Goal: Transaction & Acquisition: Download file/media

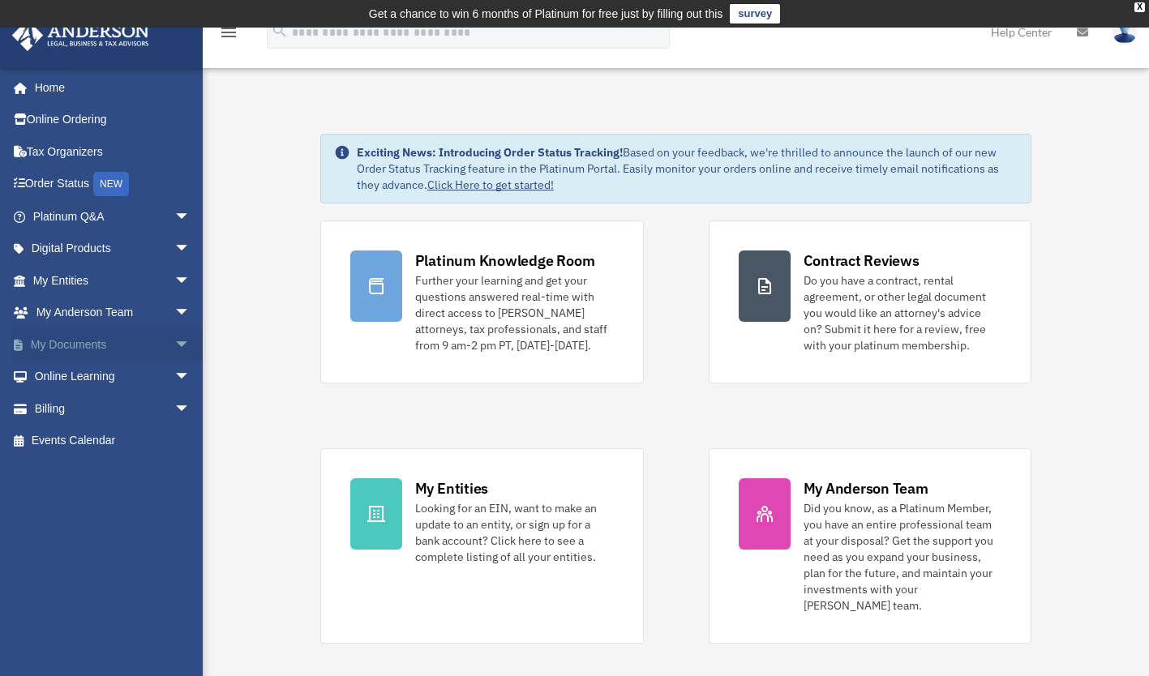
click at [174, 344] on span "arrow_drop_down" at bounding box center [190, 344] width 32 height 33
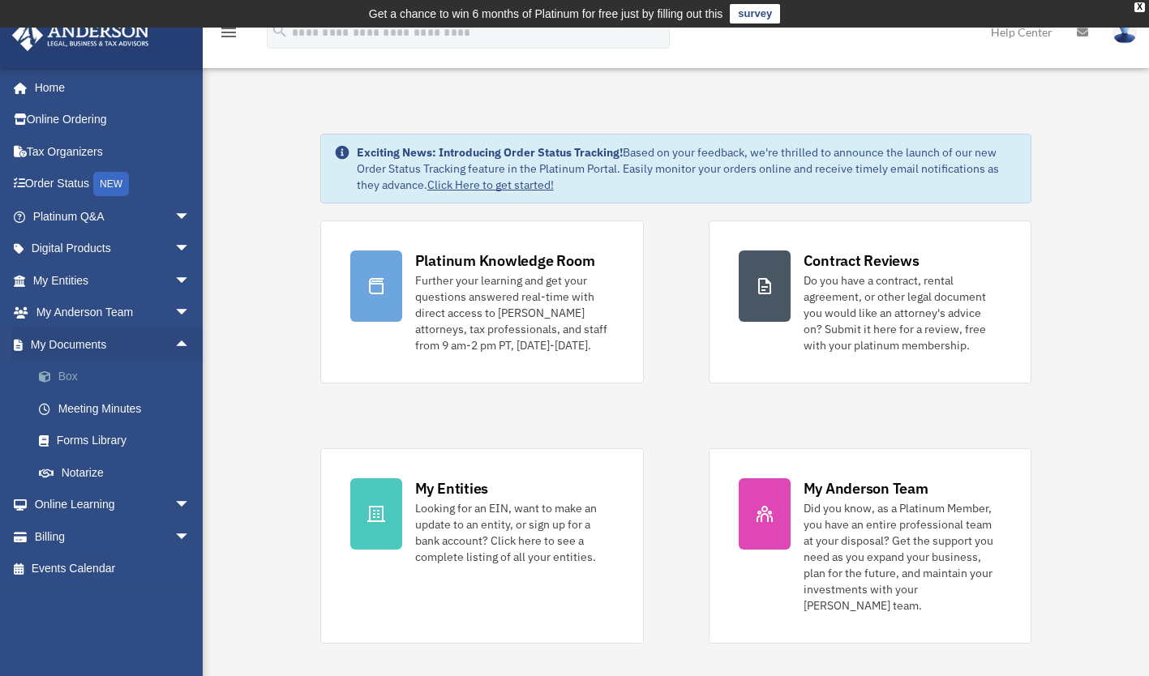
click at [66, 373] on link "Box" at bounding box center [119, 377] width 192 height 32
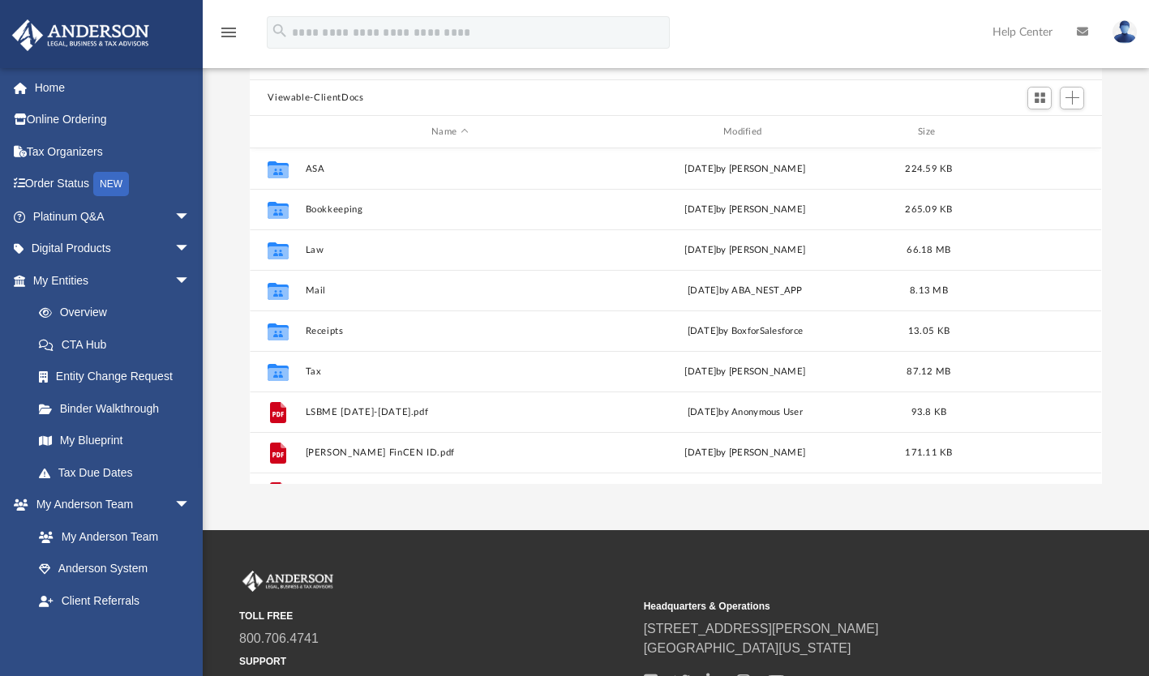
scroll to position [162, 0]
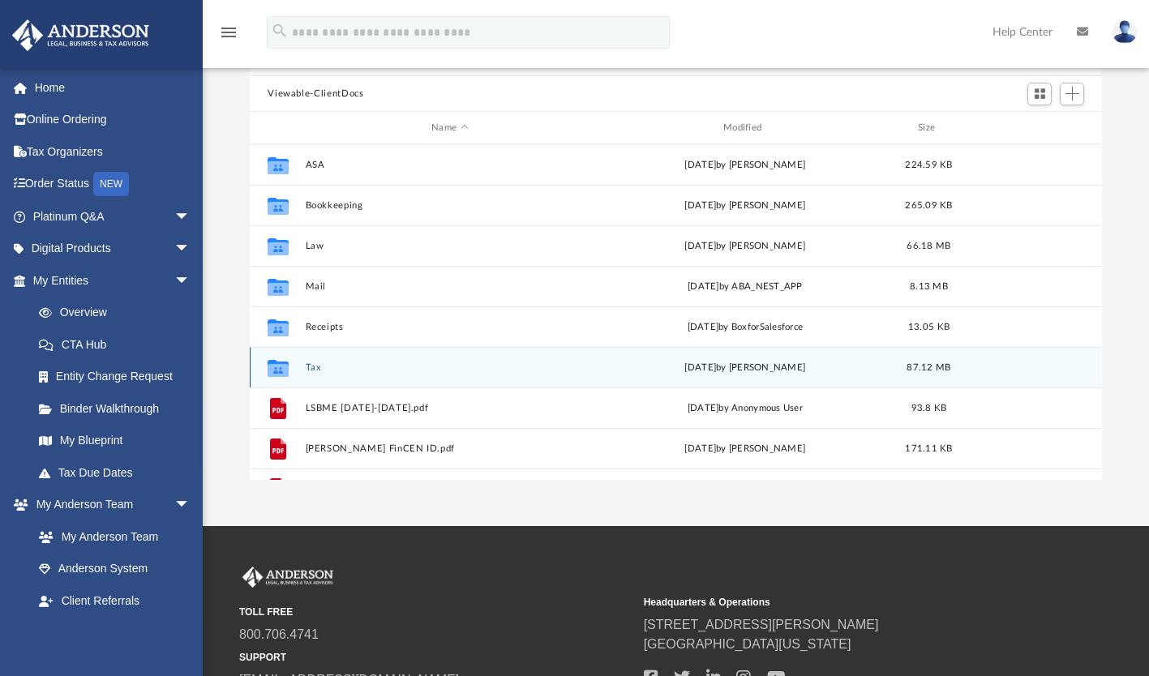
click at [315, 366] on button "Tax" at bounding box center [450, 367] width 289 height 11
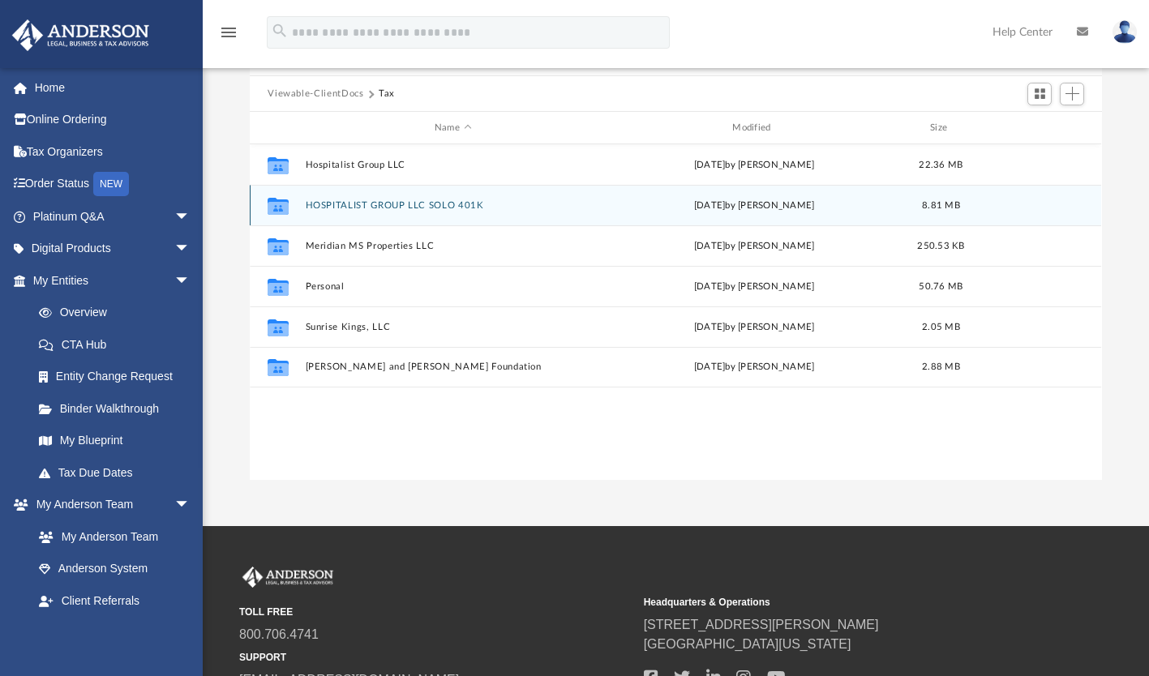
click at [395, 203] on button "HOSPITALIST GROUP LLC SOLO 401K" at bounding box center [453, 205] width 294 height 11
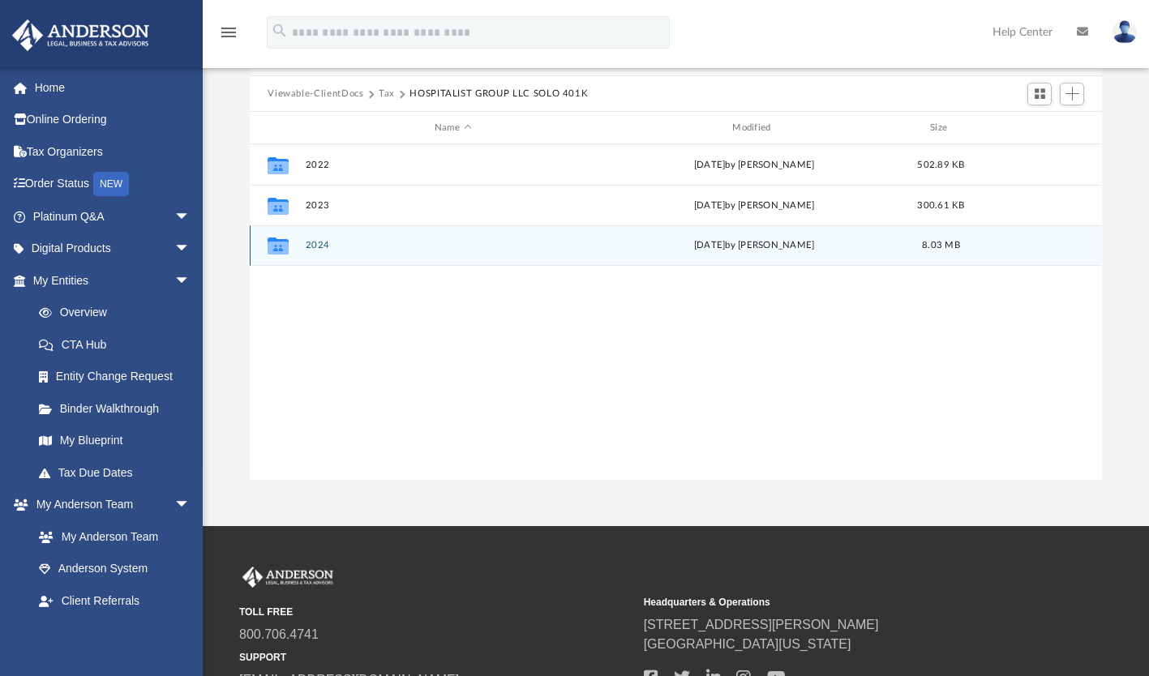
click at [323, 244] on button "2024" at bounding box center [453, 246] width 294 height 11
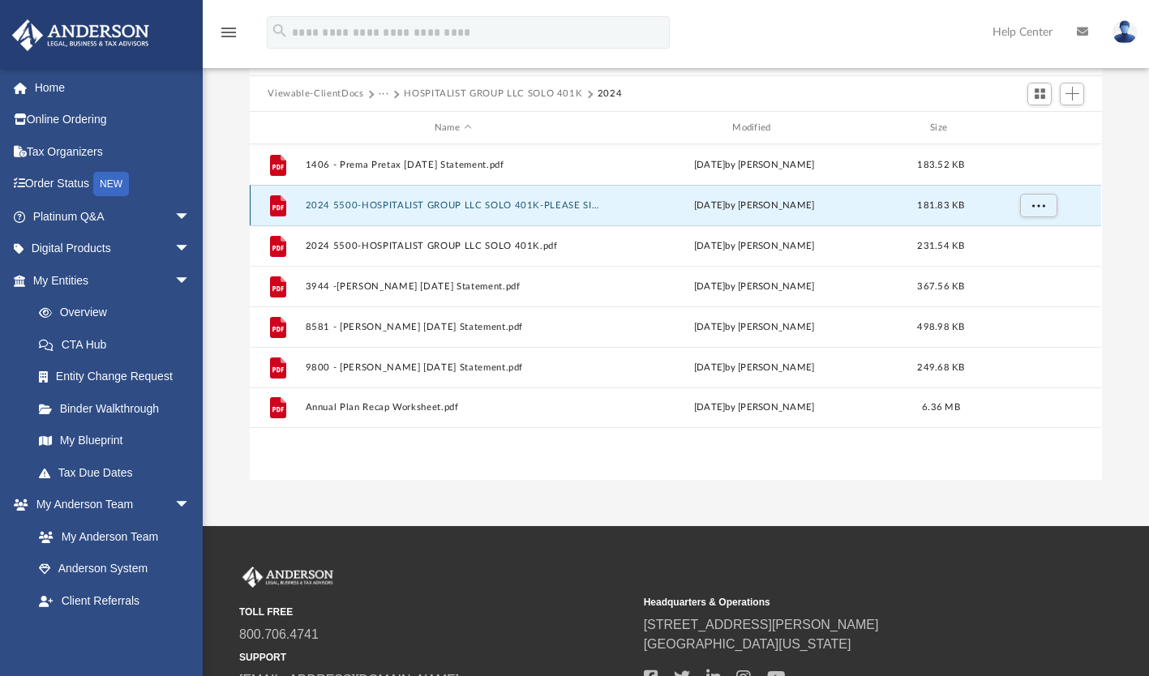
click at [537, 203] on button "2024 5500-HOSPITALIST GROUP LLC SOLO 401K-PLEASE SIGN.pdf" at bounding box center [453, 205] width 294 height 11
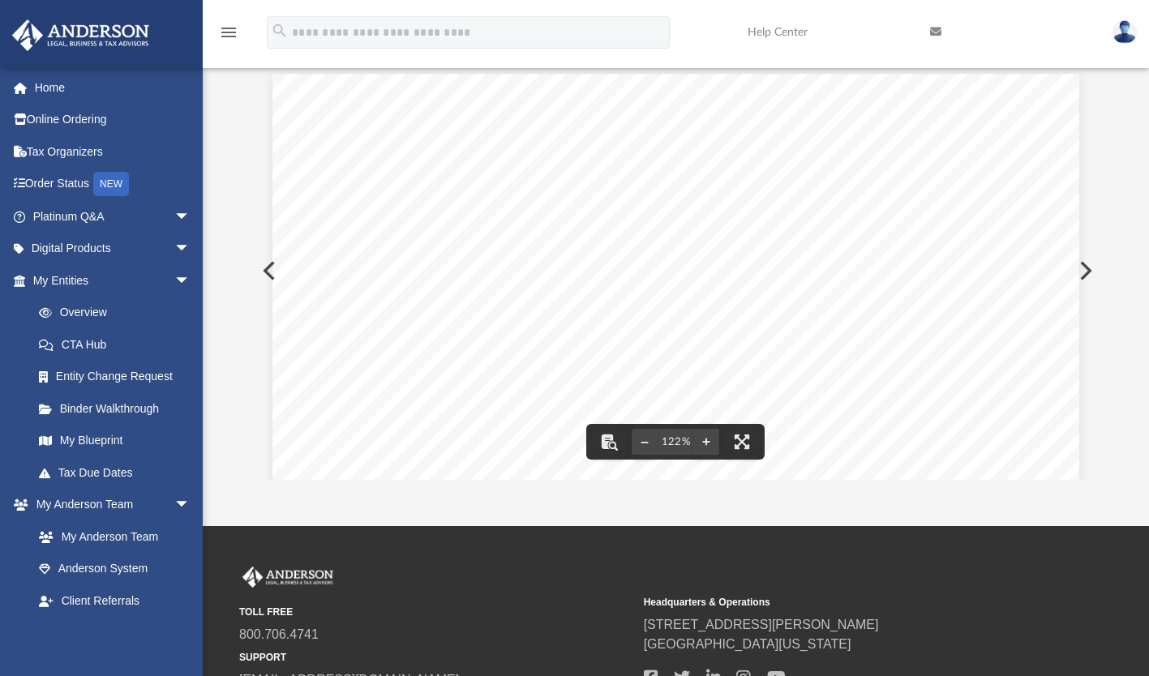
scroll to position [0, 0]
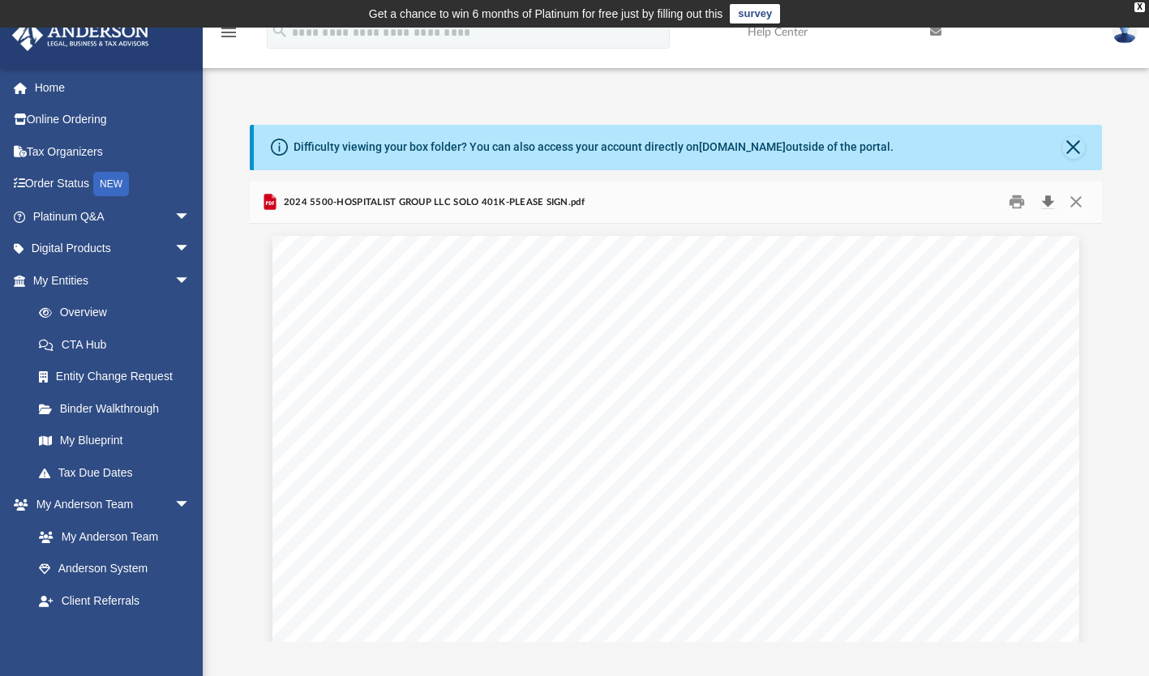
click at [1047, 203] on button "Download" at bounding box center [1047, 202] width 29 height 25
click at [1078, 203] on button "Close" at bounding box center [1075, 202] width 29 height 25
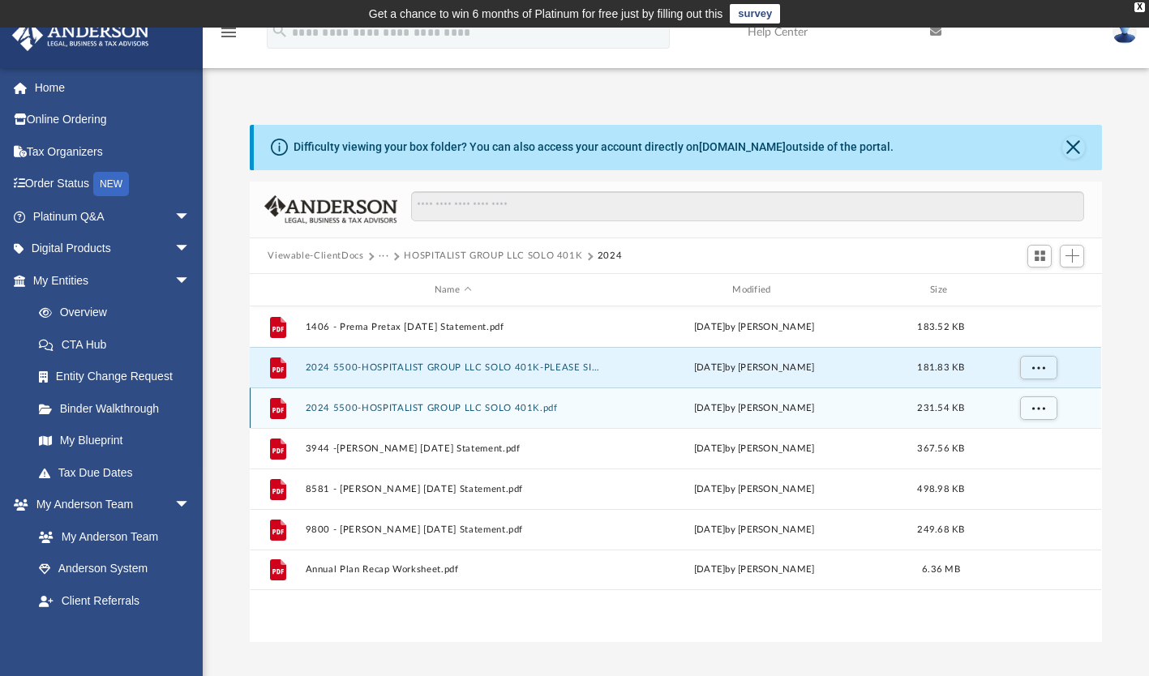
click at [453, 406] on button "2024 5500-HOSPITALIST GROUP LLC SOLO 401K.pdf" at bounding box center [453, 408] width 294 height 11
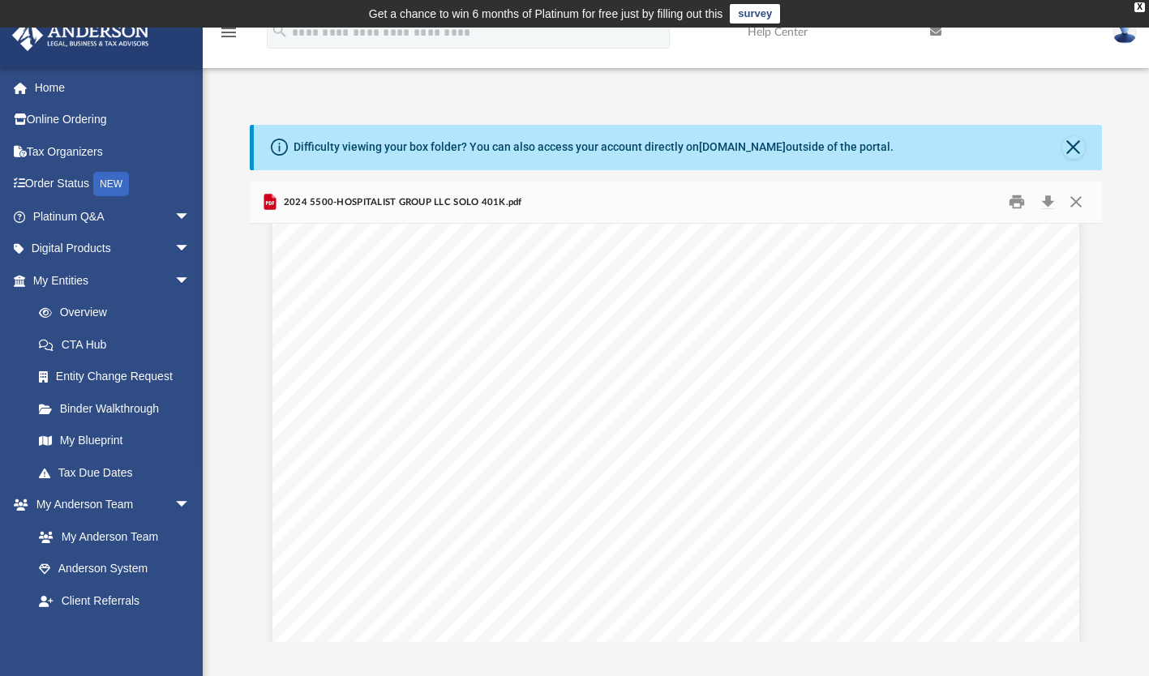
scroll to position [7538, 0]
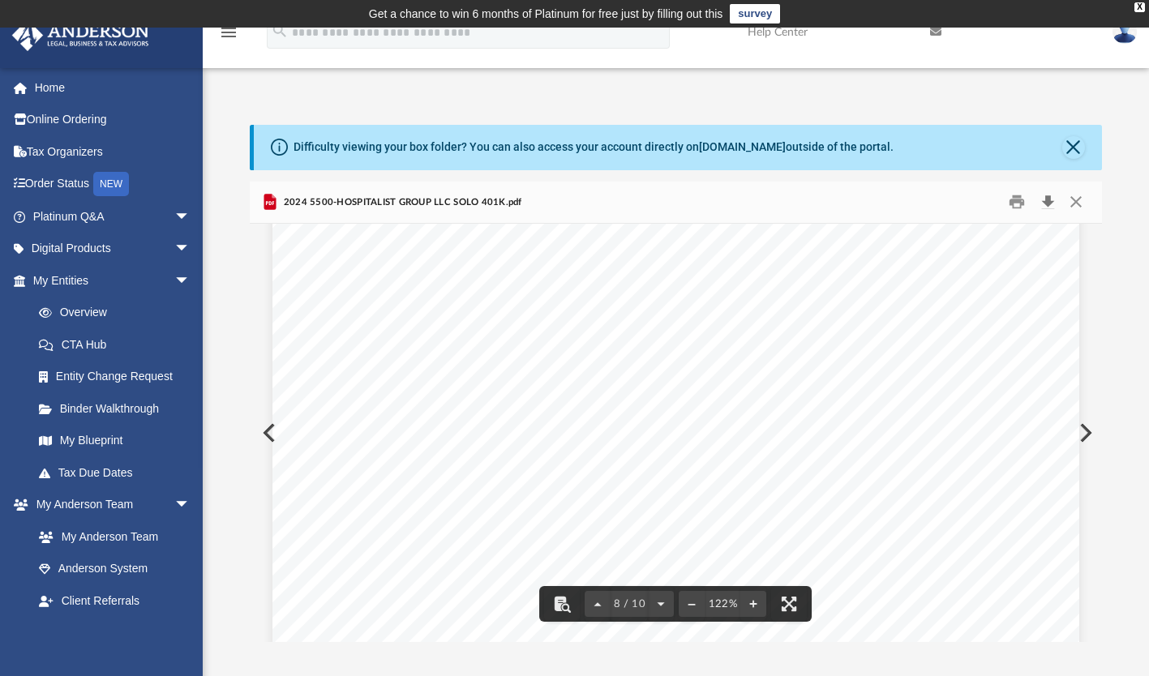
click at [1050, 202] on button "Download" at bounding box center [1047, 202] width 29 height 25
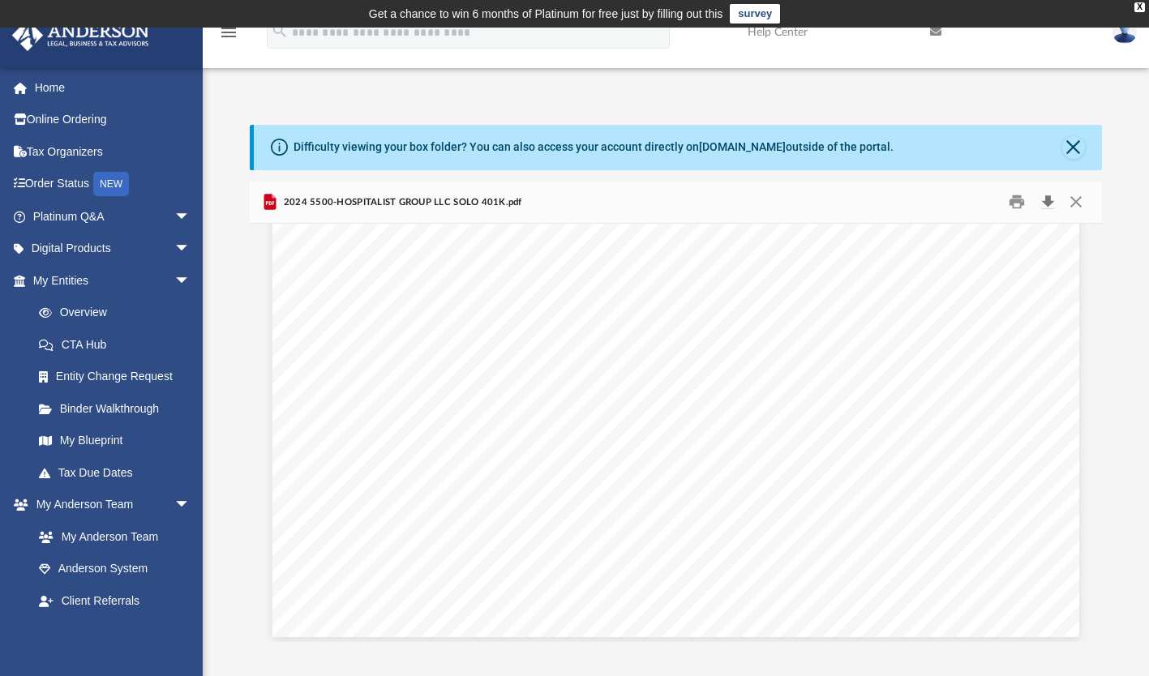
scroll to position [10262, 0]
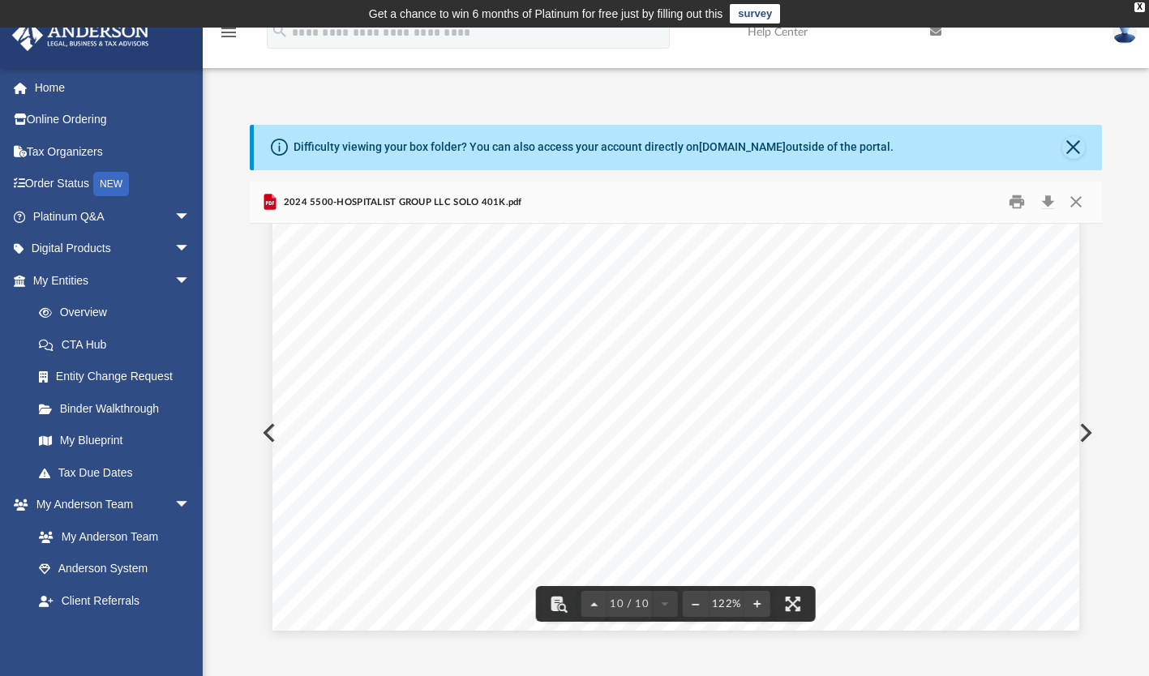
click at [1106, 92] on div "Difficulty viewing your box folder? You can also access your account directly o…" at bounding box center [676, 367] width 946 height 552
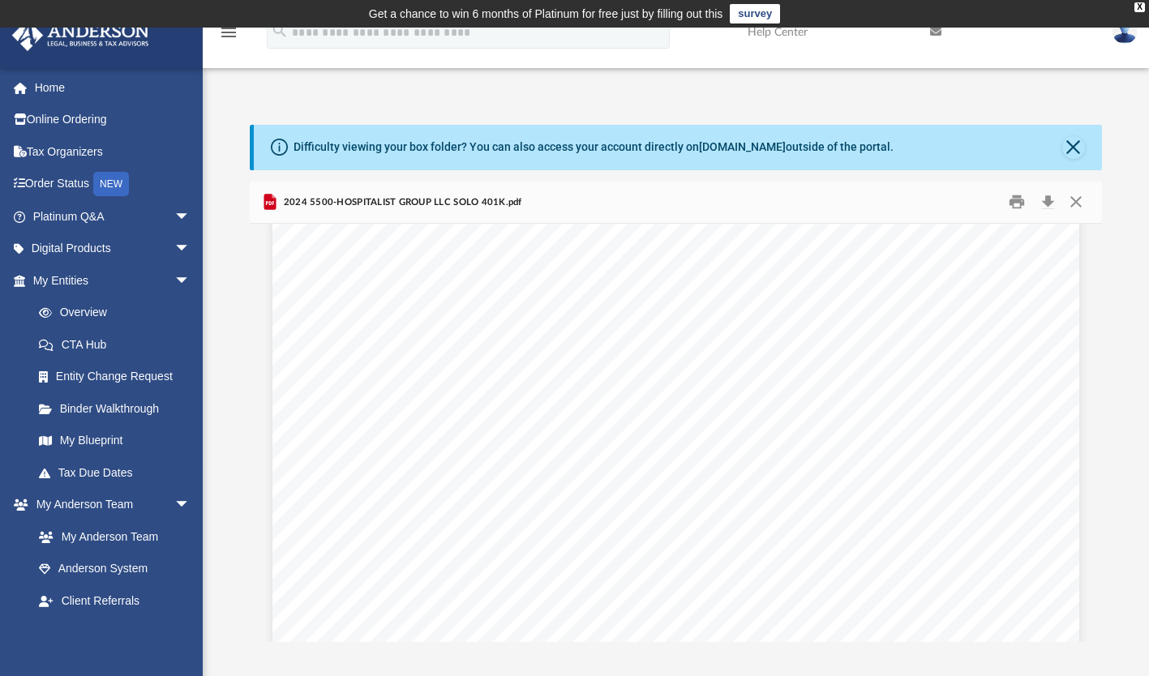
scroll to position [5317, 0]
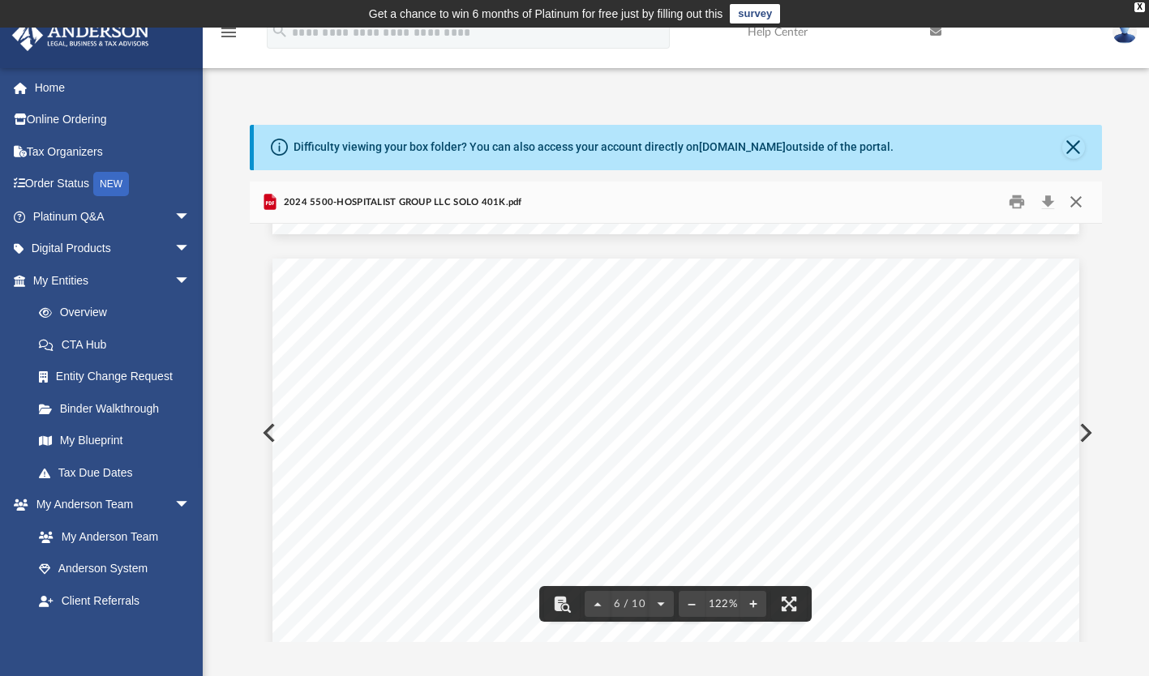
click at [1076, 203] on button "Close" at bounding box center [1075, 202] width 29 height 25
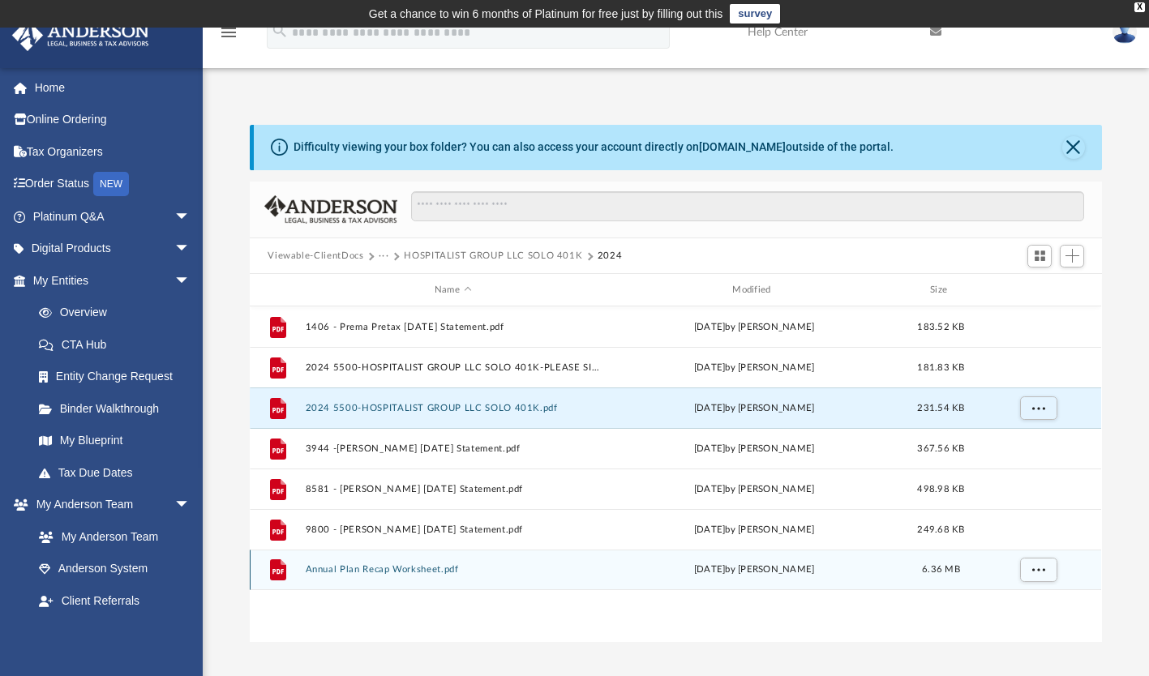
click at [408, 570] on button "Annual Plan Recap Worksheet.pdf" at bounding box center [453, 570] width 294 height 11
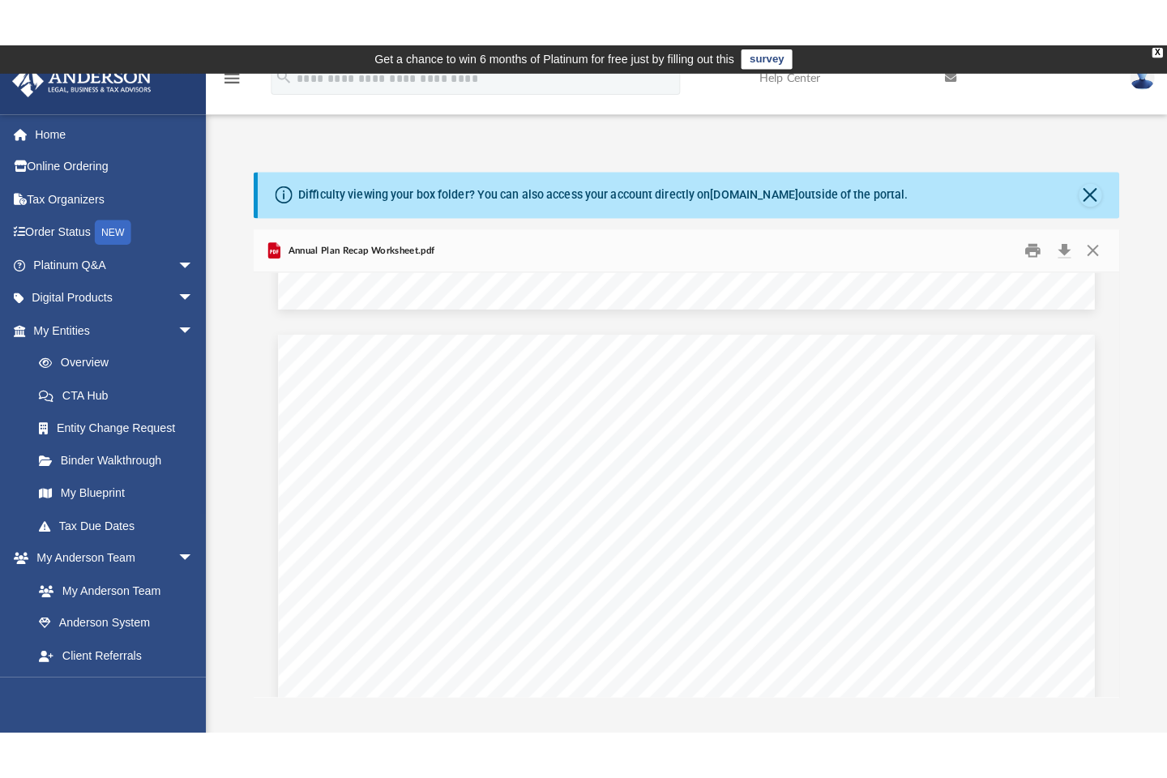
scroll to position [4065, 0]
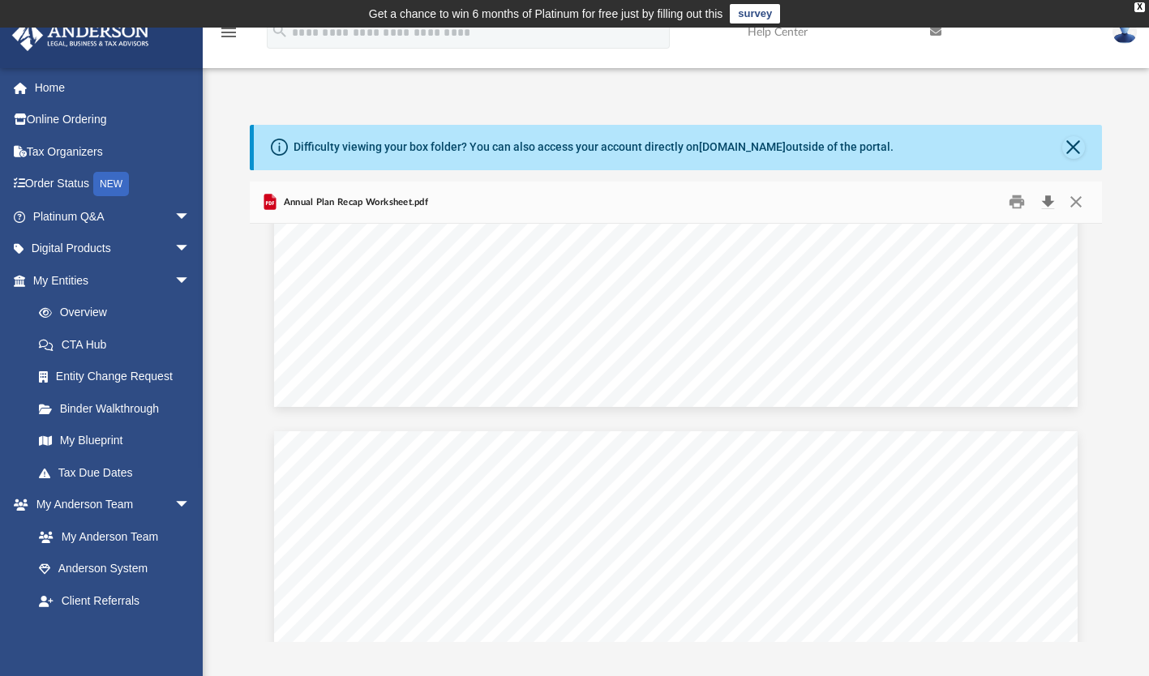
click at [1050, 201] on button "Download" at bounding box center [1047, 202] width 29 height 25
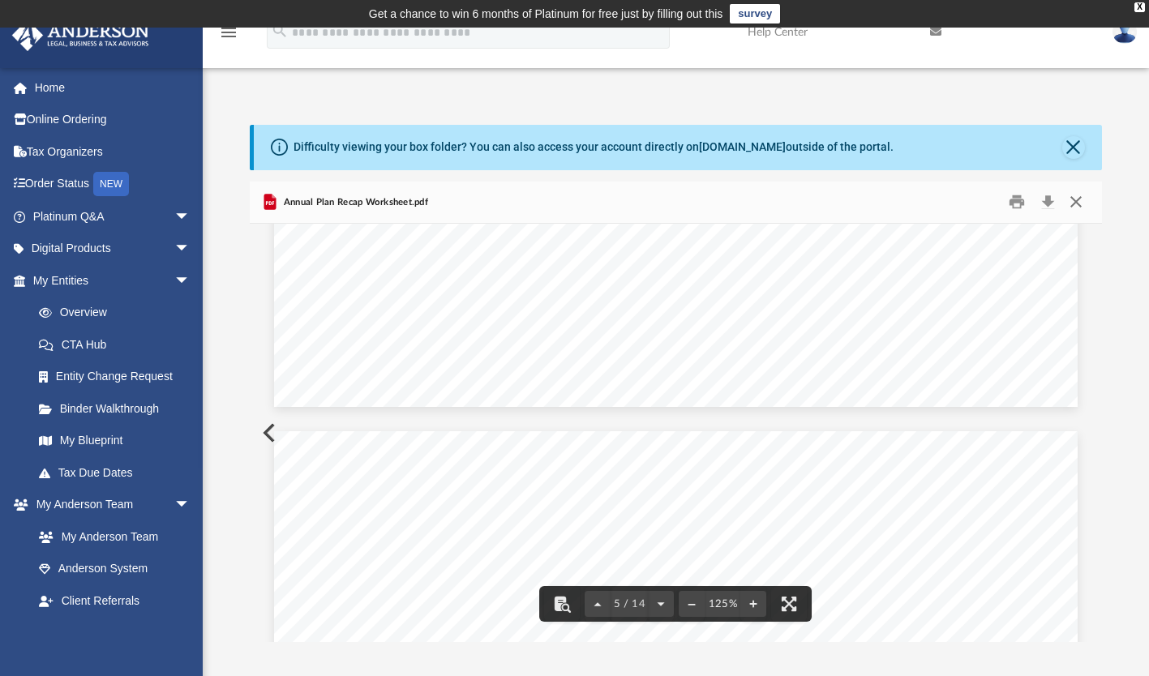
click at [1080, 202] on button "Close" at bounding box center [1075, 202] width 29 height 25
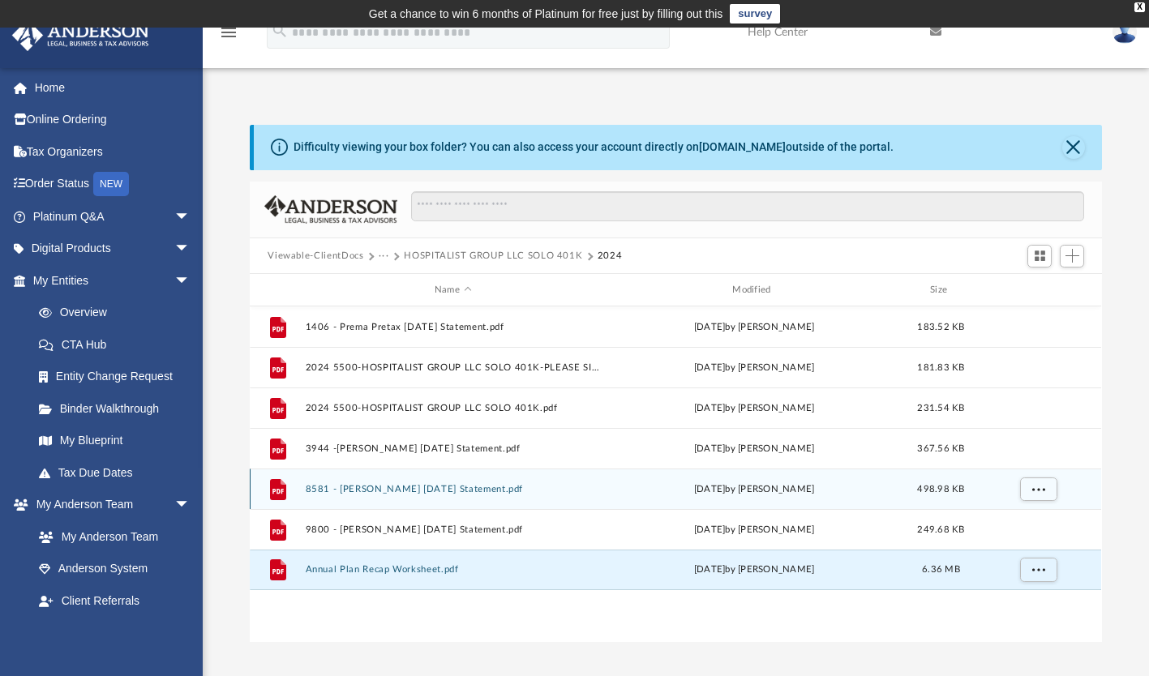
click at [413, 488] on button "8581 - Vijay Pretax Dec 2024 Statement.pdf" at bounding box center [453, 489] width 294 height 11
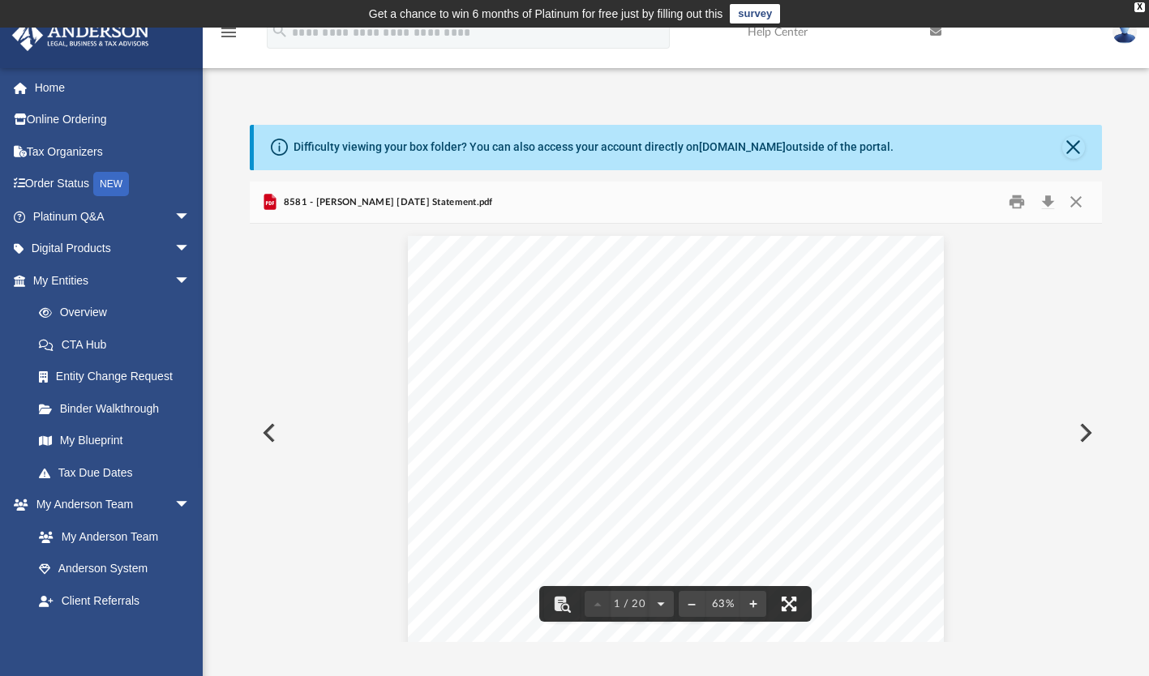
click at [788, 606] on button "File preview" at bounding box center [789, 604] width 36 height 36
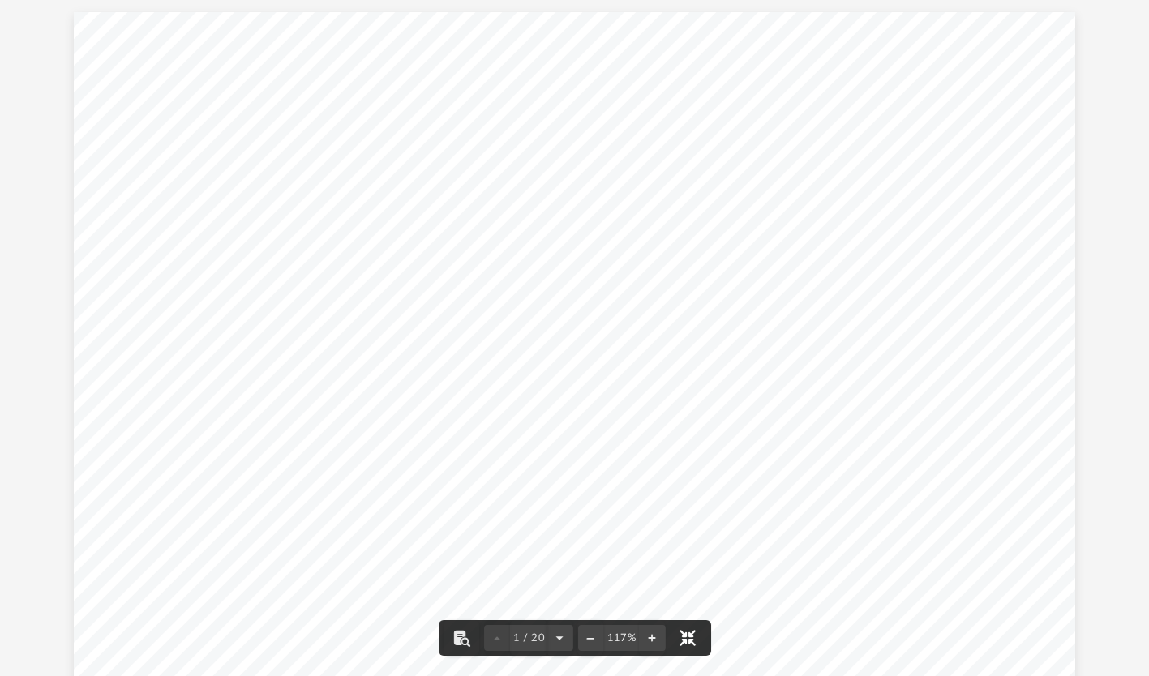
scroll to position [356, 856]
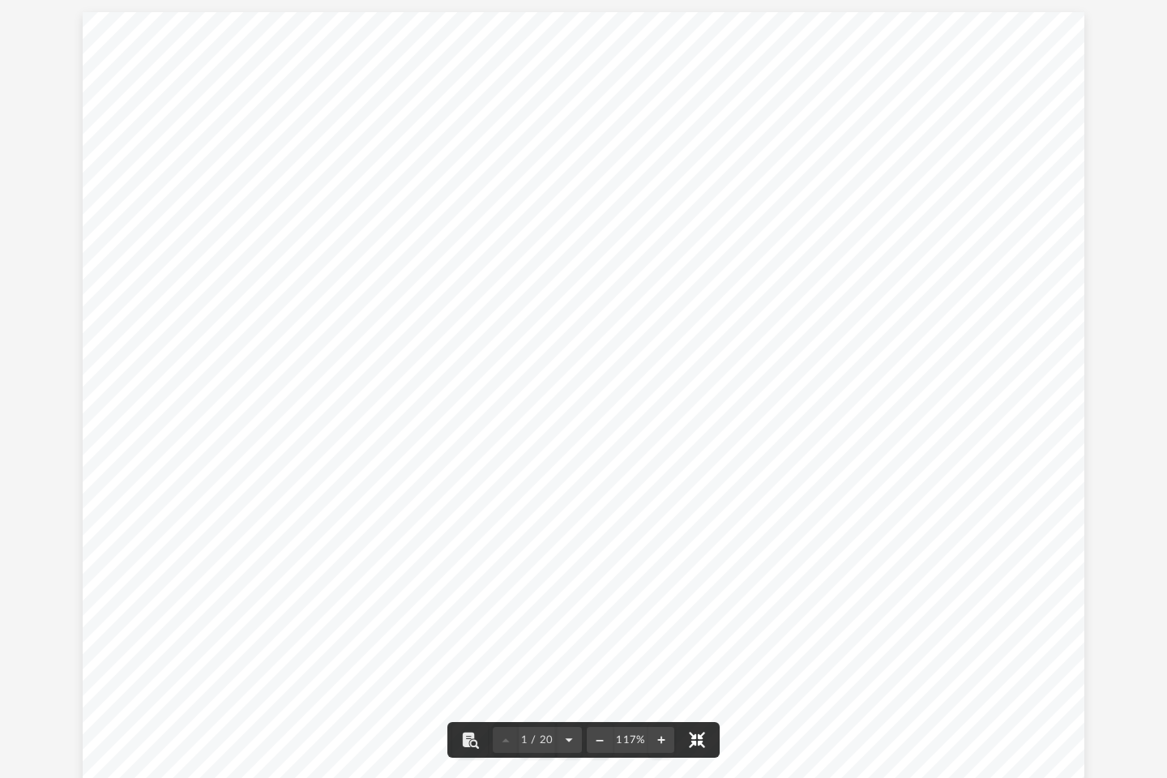
click at [704, 675] on button "File preview" at bounding box center [697, 740] width 36 height 36
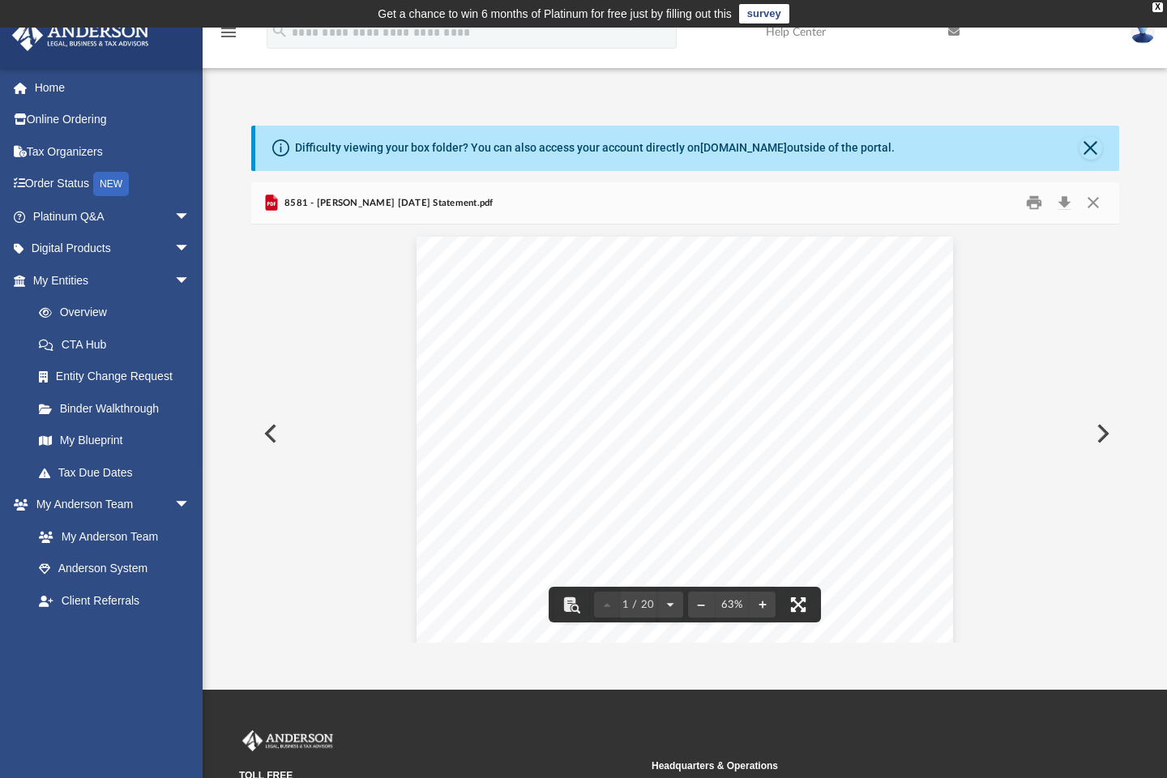
scroll to position [13, 12]
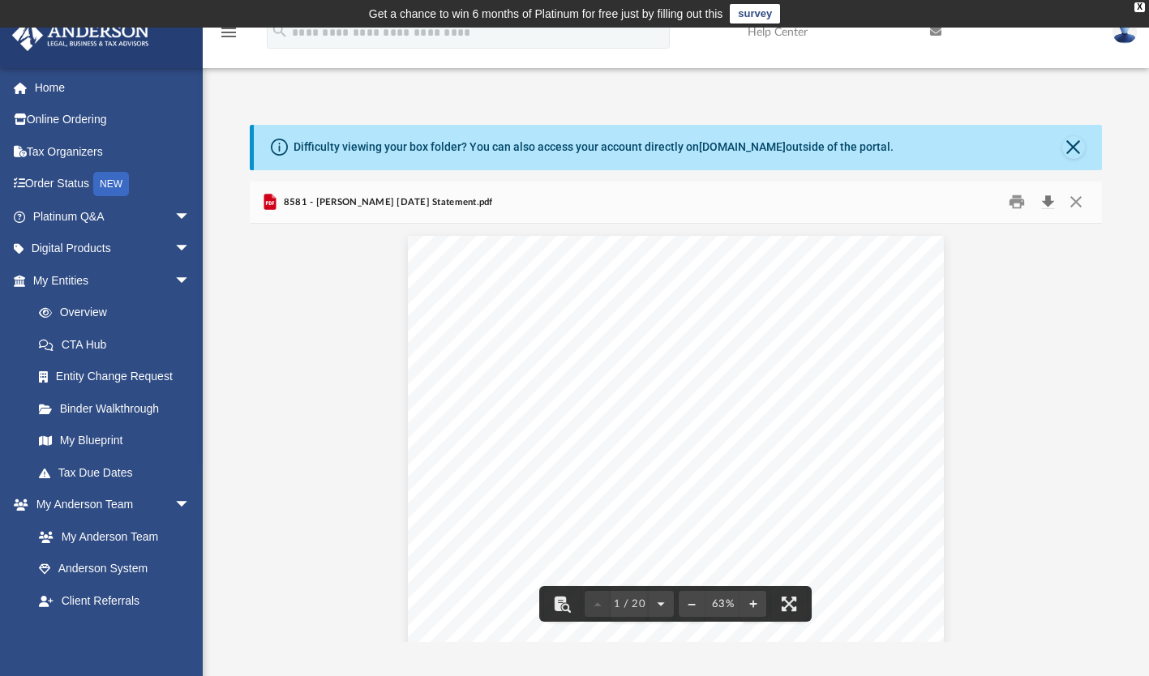
click at [1051, 201] on button "Download" at bounding box center [1047, 202] width 29 height 25
click at [1080, 202] on button "Close" at bounding box center [1075, 202] width 29 height 25
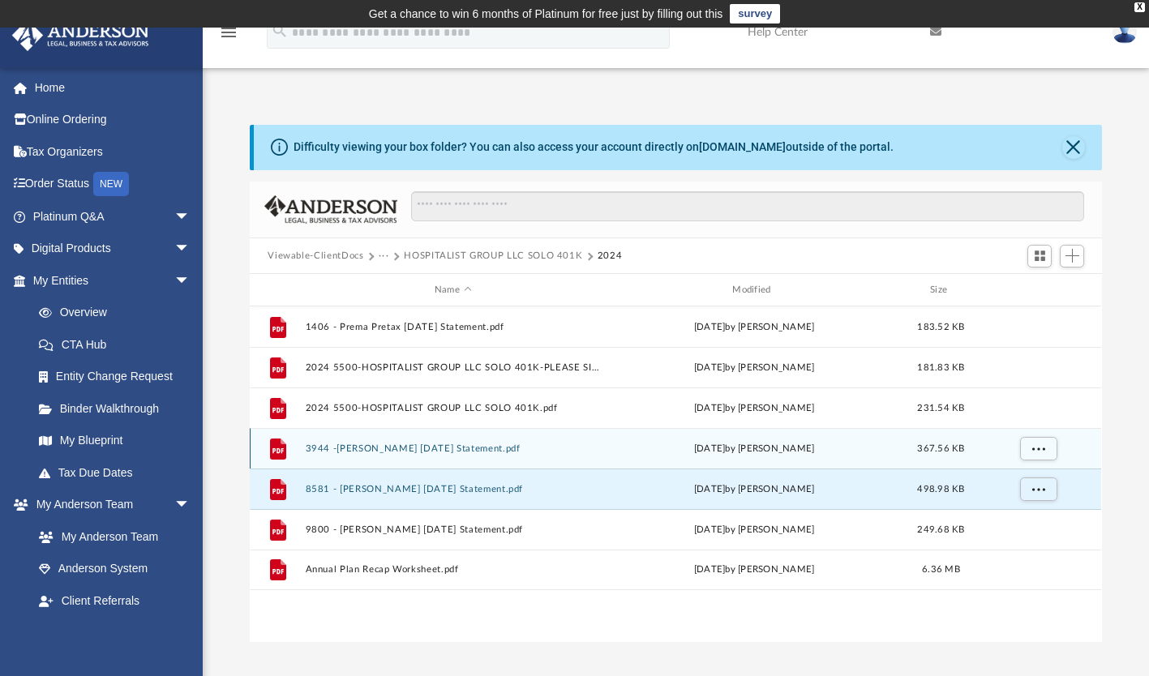
click at [430, 444] on button "3944 -Vijay Roth Dec 2024 Statement.pdf" at bounding box center [453, 448] width 294 height 11
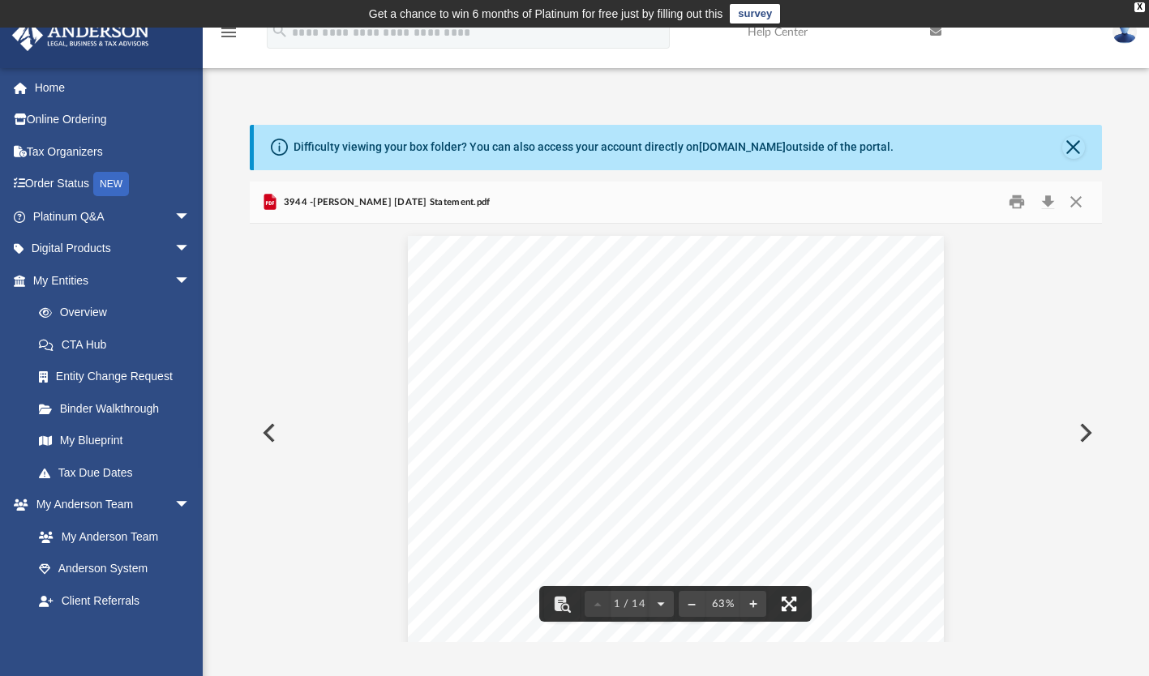
click at [792, 604] on button "File preview" at bounding box center [789, 604] width 36 height 36
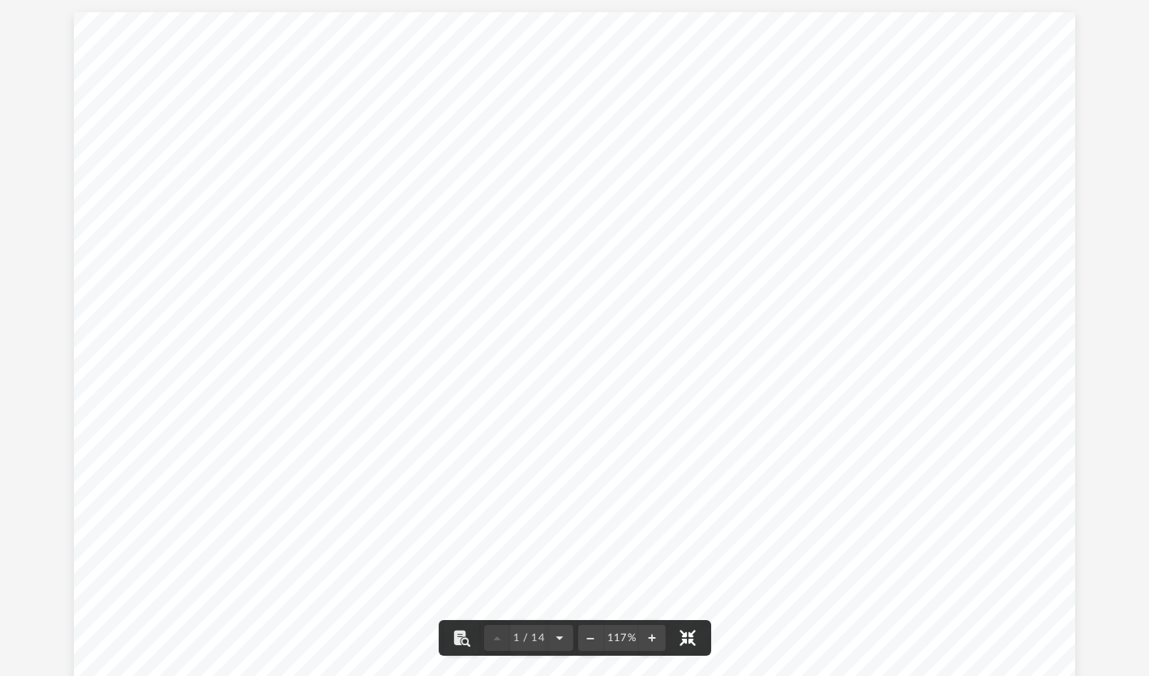
scroll to position [356, 856]
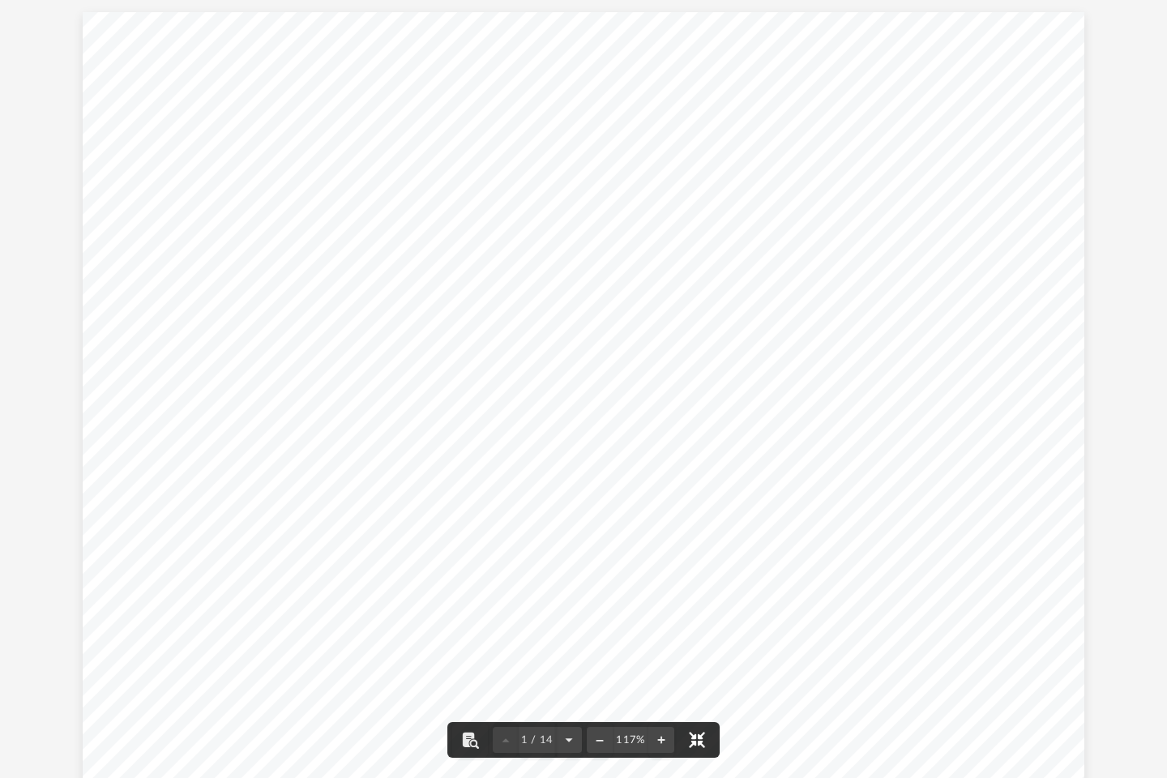
click at [703, 675] on button "File preview" at bounding box center [697, 740] width 36 height 36
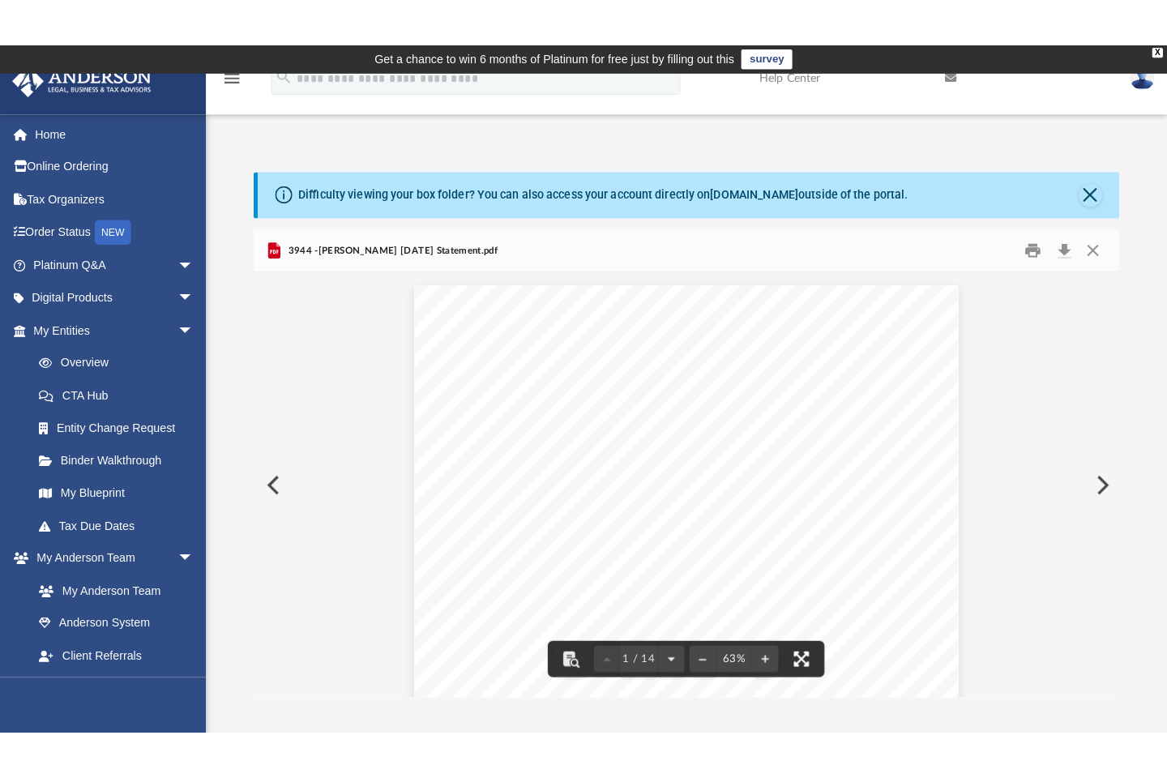
scroll to position [13, 12]
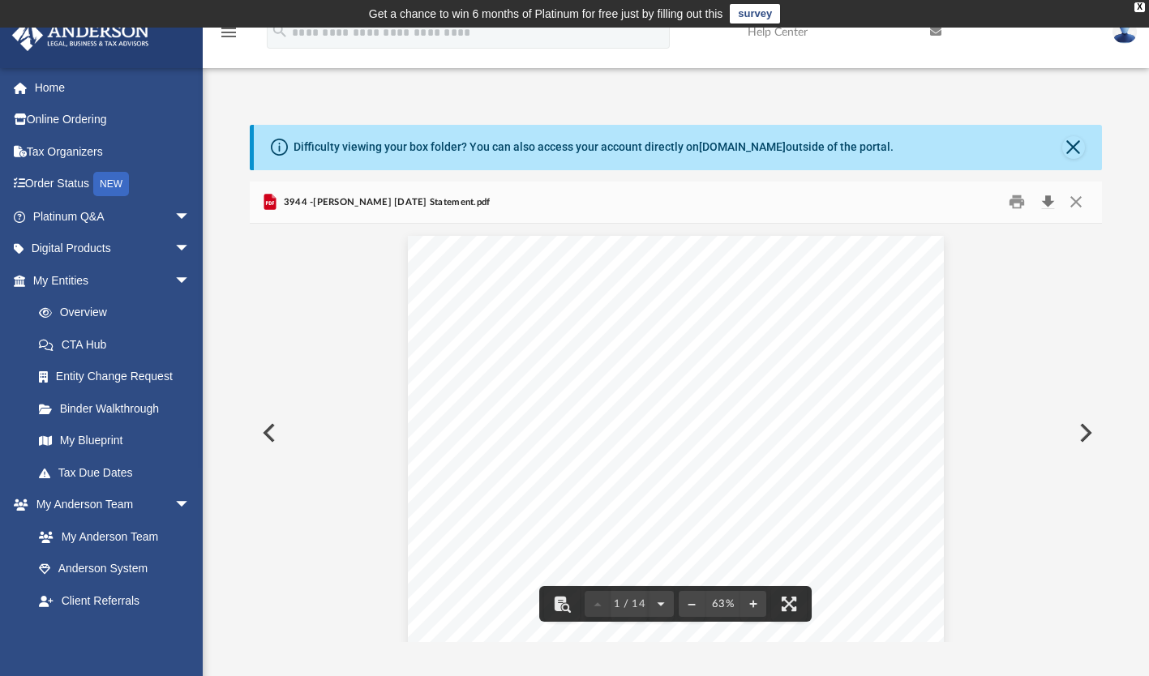
click at [1044, 199] on button "Download" at bounding box center [1047, 202] width 29 height 25
click at [1076, 199] on button "Close" at bounding box center [1075, 202] width 29 height 25
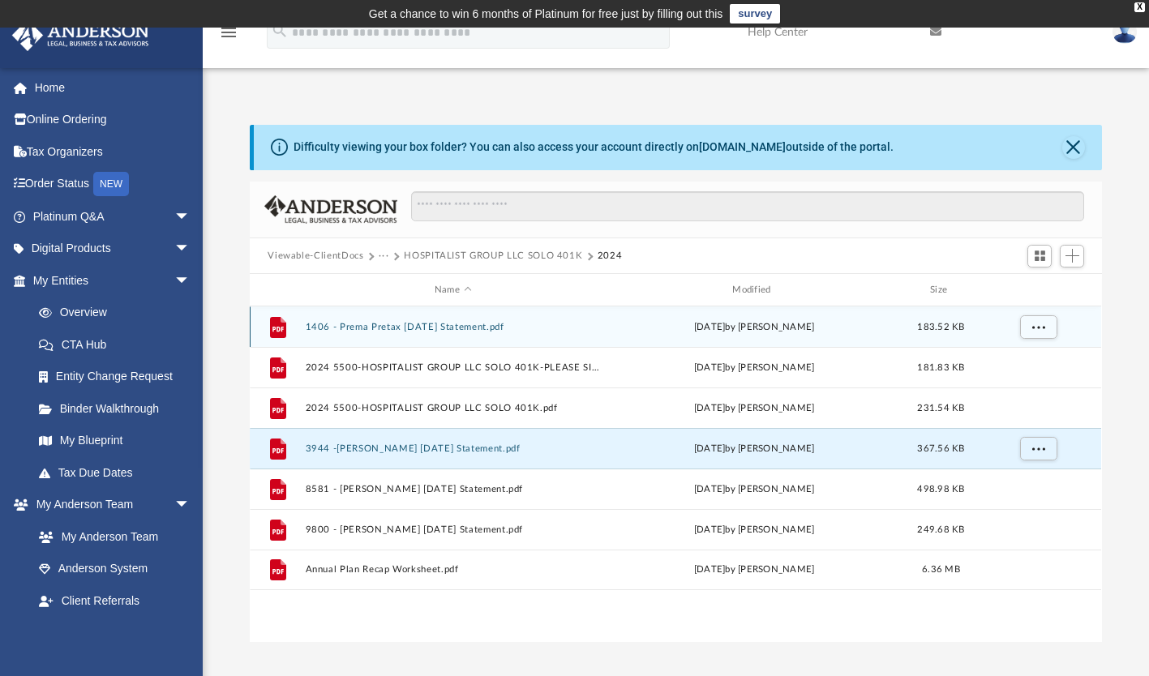
click at [421, 325] on button "1406 - Prema Pretax Dec 2024 Statement.pdf" at bounding box center [453, 327] width 294 height 11
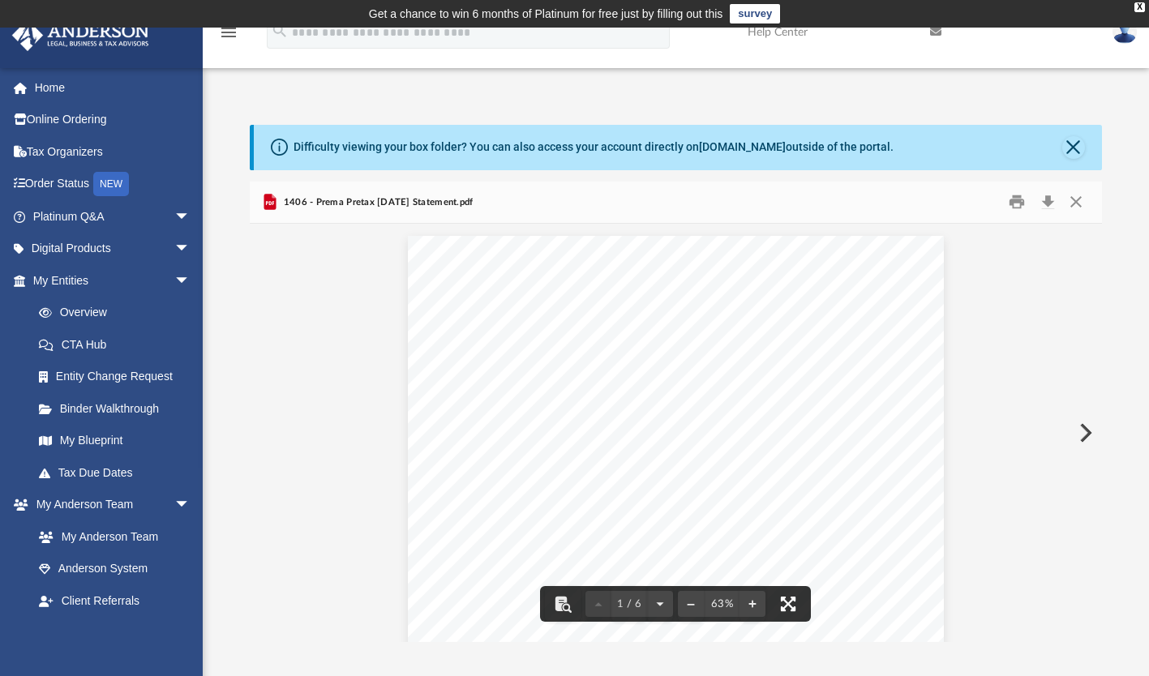
click at [791, 604] on button "File preview" at bounding box center [788, 604] width 36 height 36
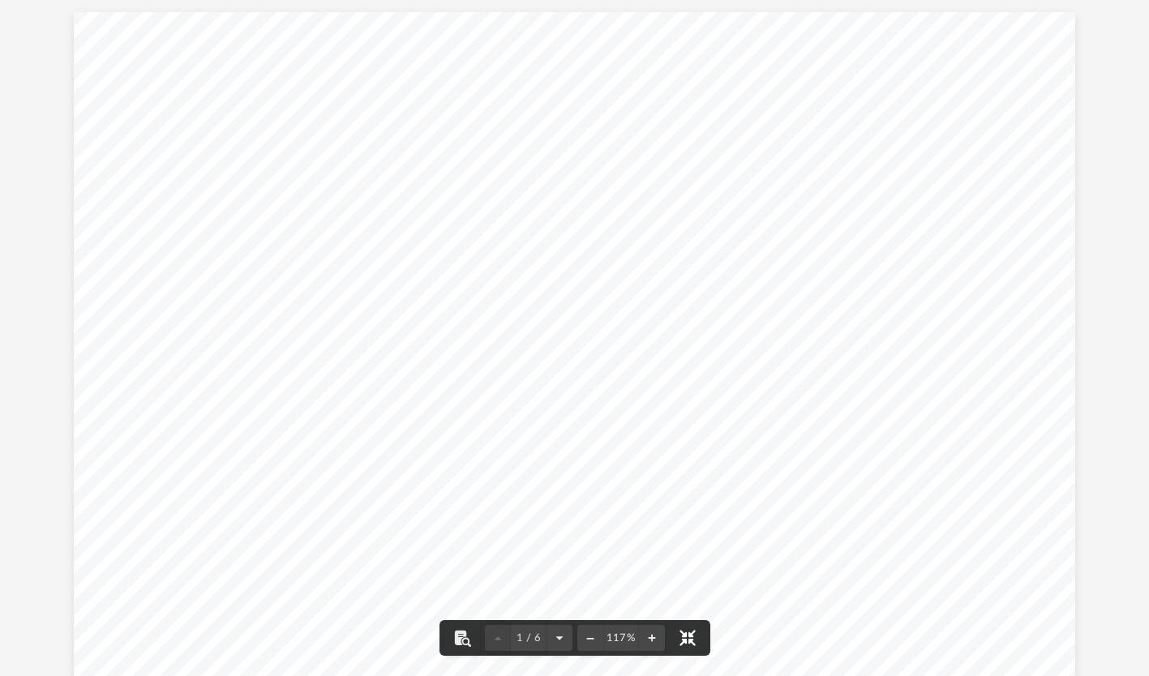
scroll to position [356, 856]
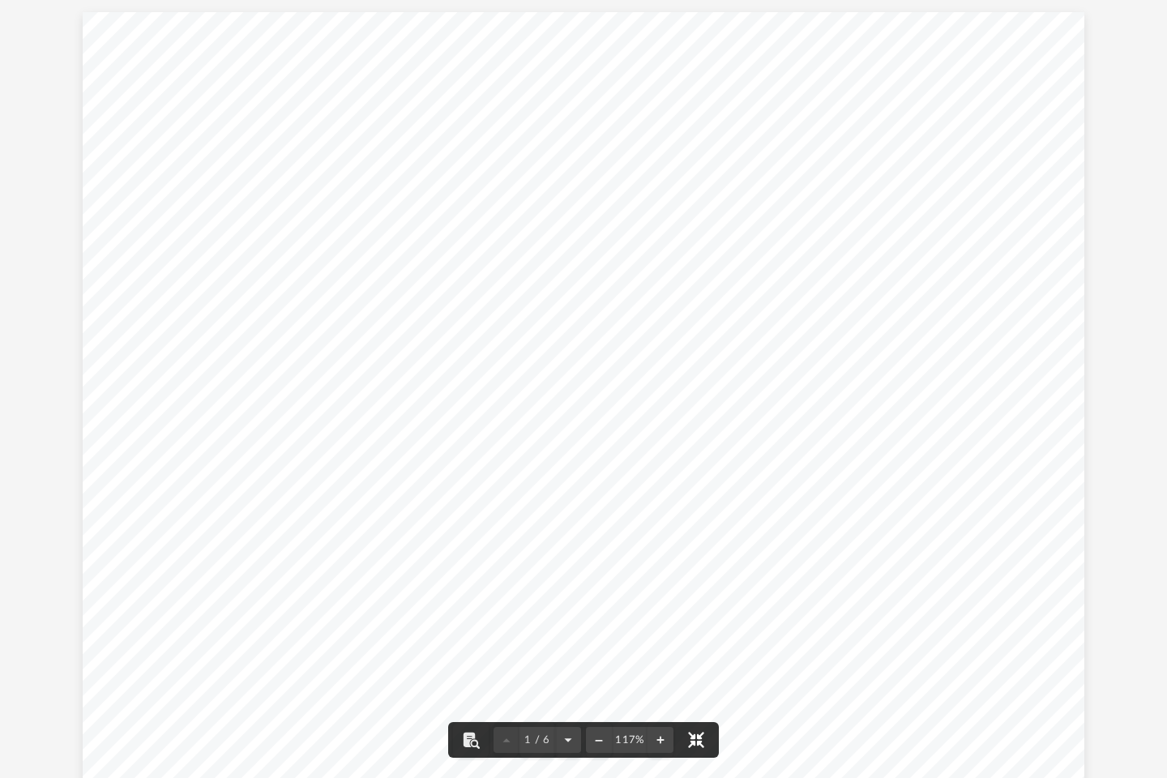
click at [698, 675] on button "File preview" at bounding box center [696, 740] width 36 height 36
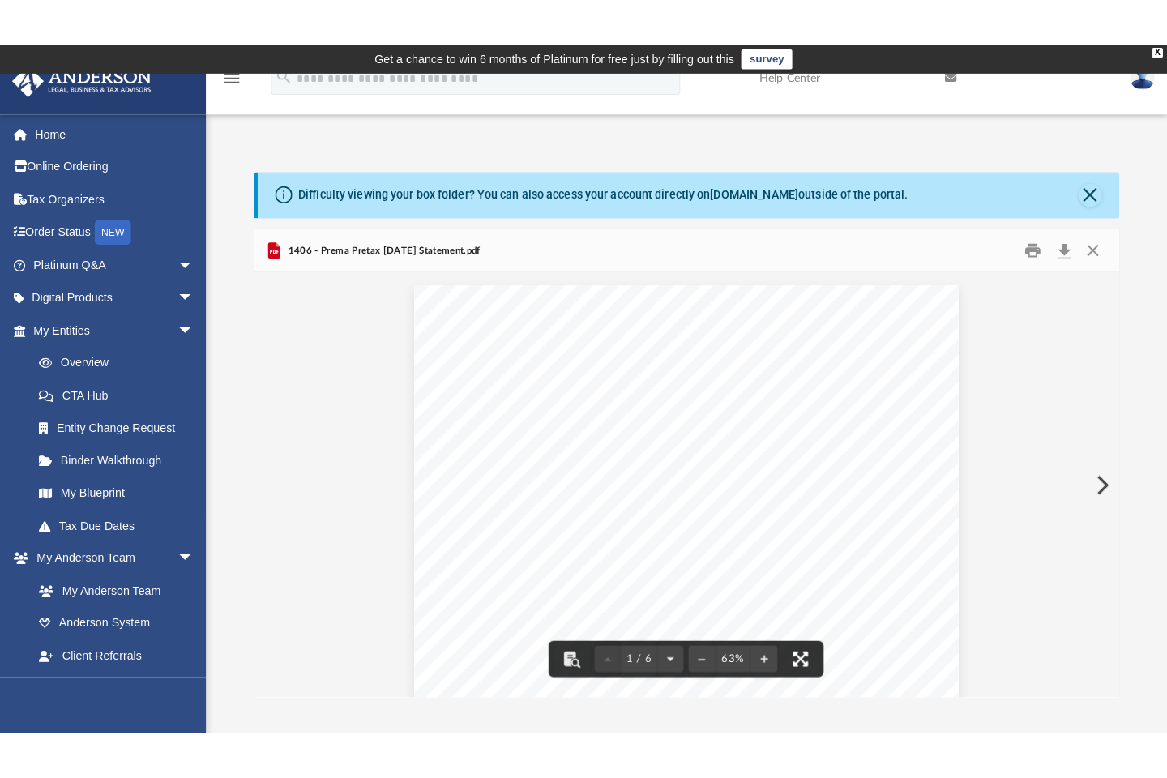
scroll to position [13, 12]
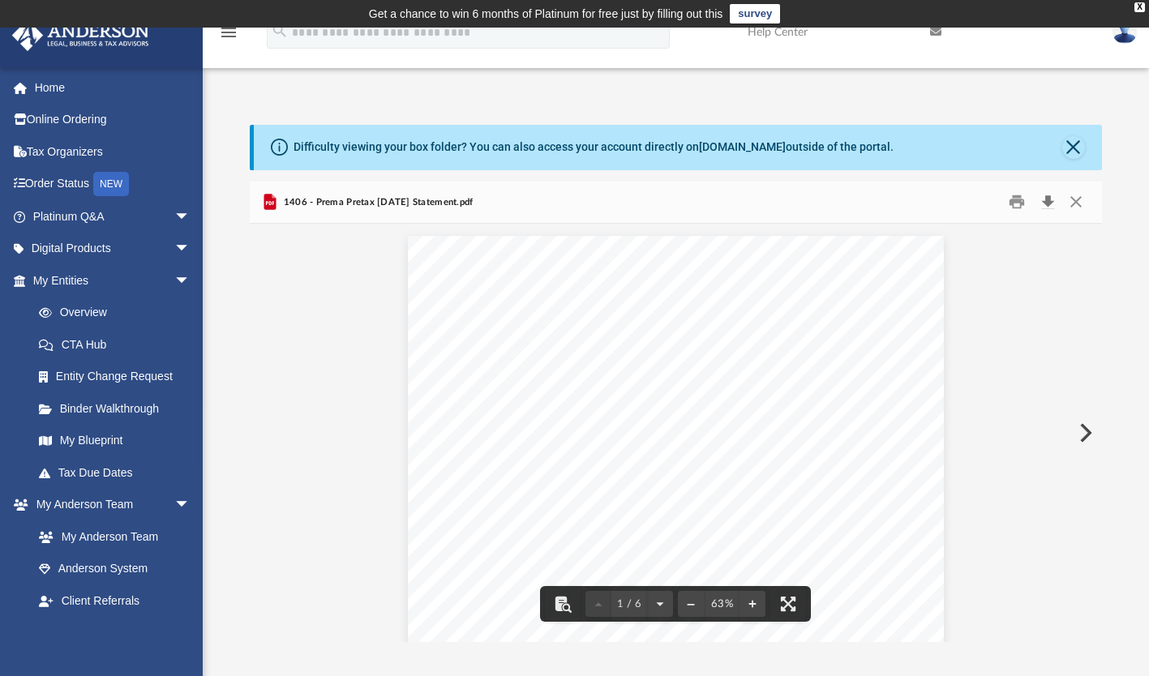
click at [1051, 202] on button "Download" at bounding box center [1047, 202] width 29 height 25
click at [1077, 203] on button "Close" at bounding box center [1075, 202] width 29 height 25
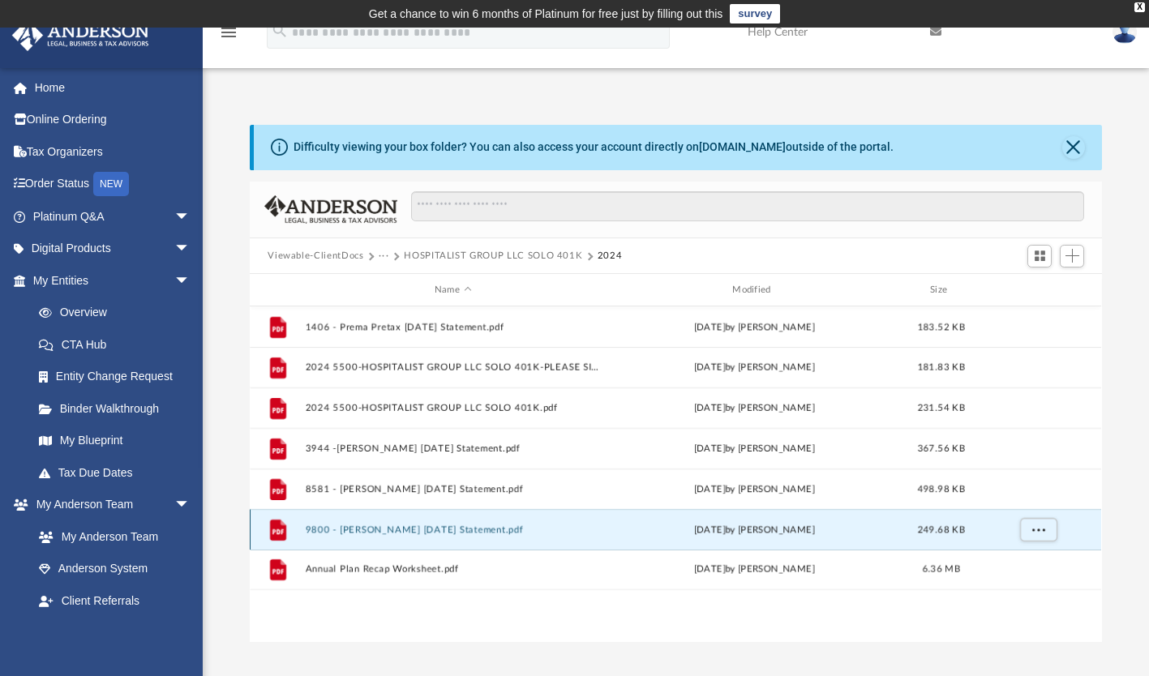
click at [388, 525] on button "9800 - Prema Roth Dec 2024 Statement.pdf" at bounding box center [453, 529] width 294 height 11
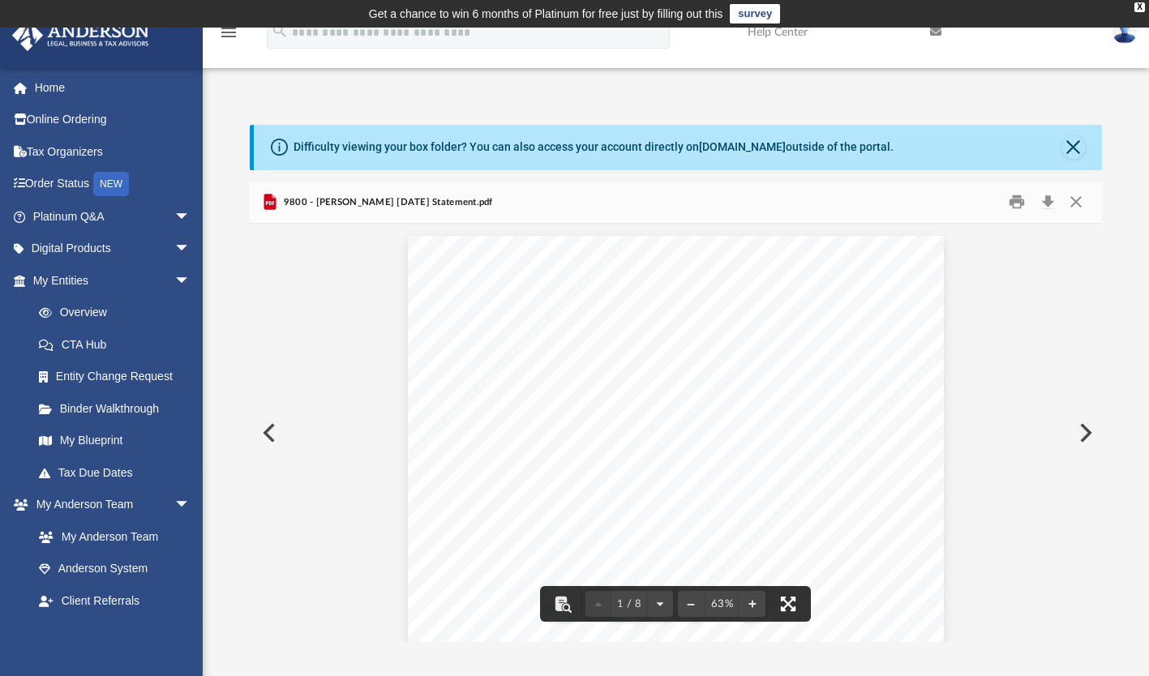
click at [792, 603] on button "File preview" at bounding box center [788, 604] width 36 height 36
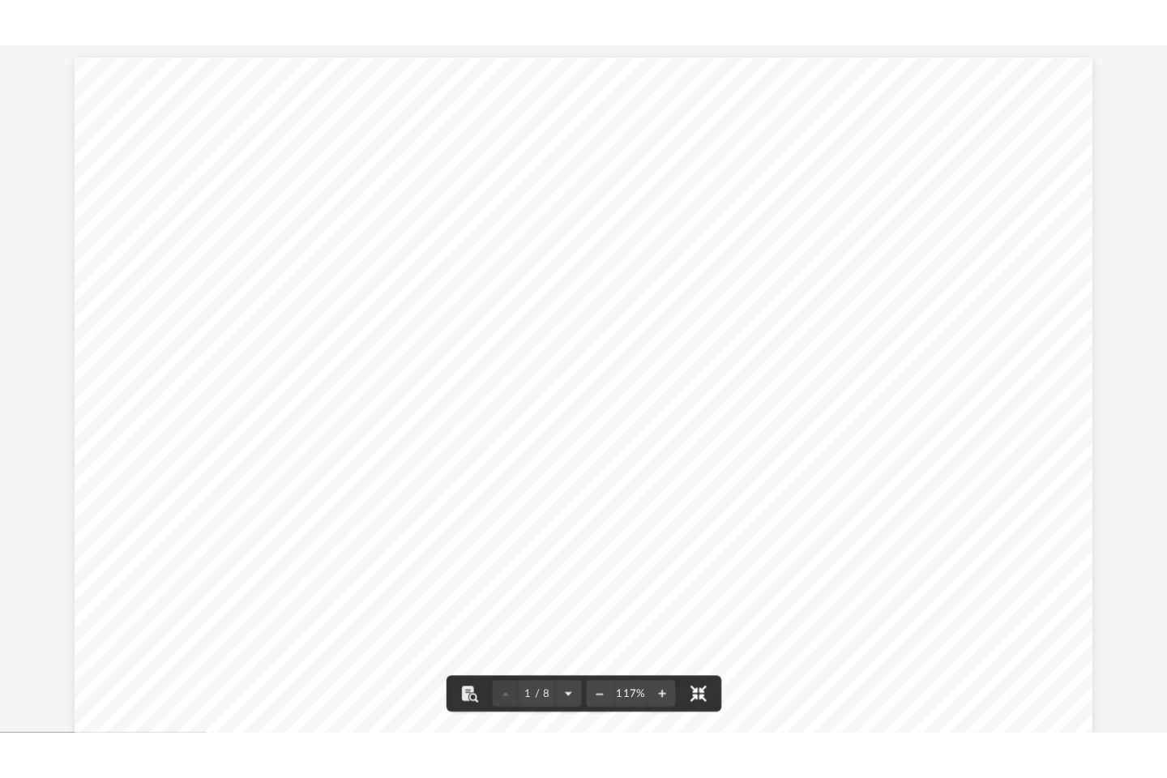
scroll to position [356, 856]
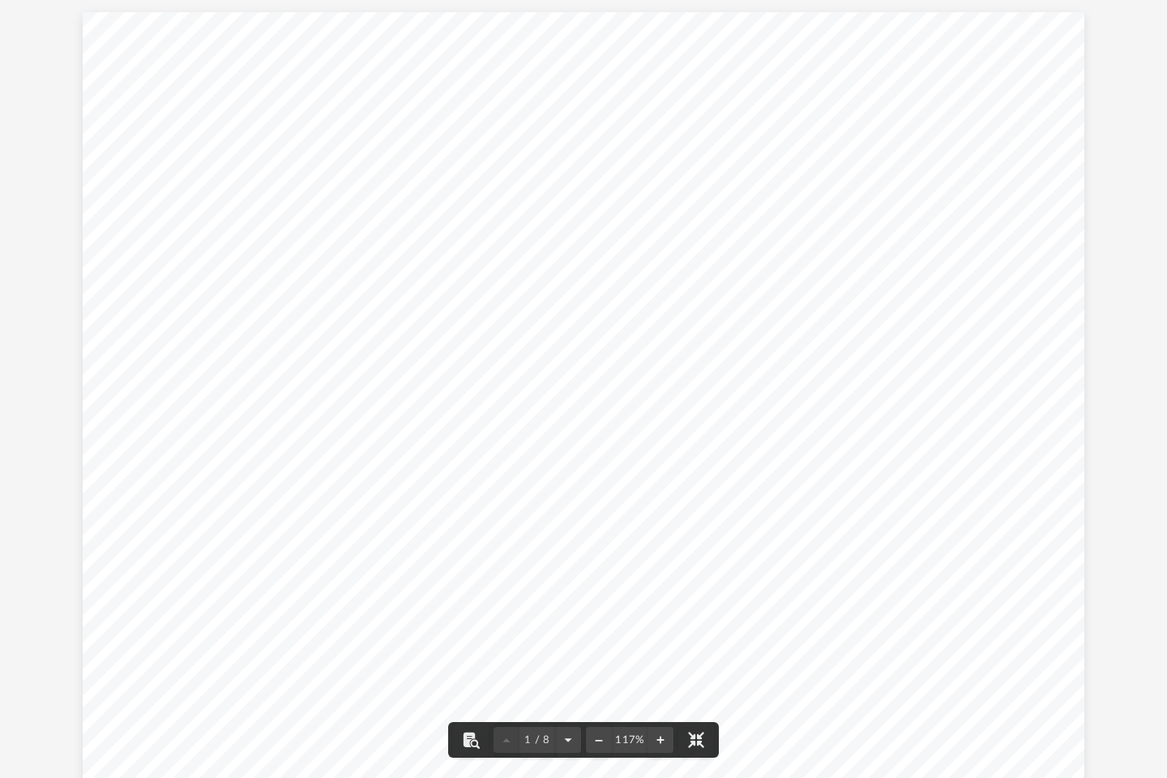
click at [1050, 205] on div "1 of 8 Statement Period December 1-31, 2024 M YEDDULA & V THUMMA TTEE HOSPITALI…" at bounding box center [584, 399] width 1002 height 774
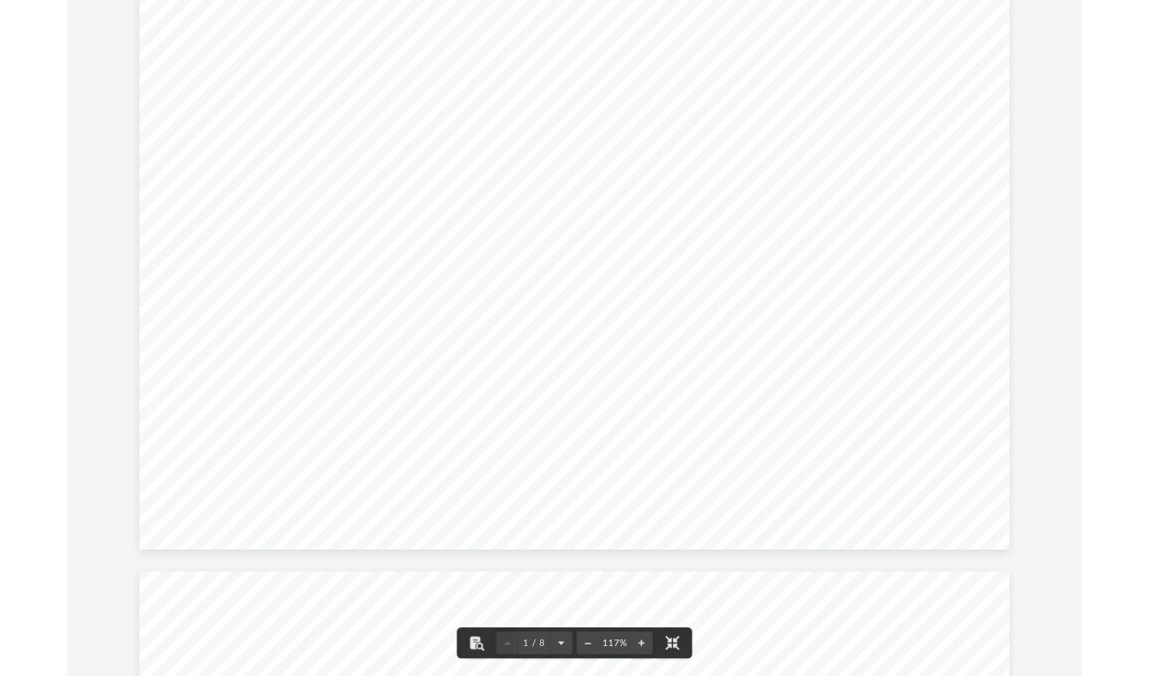
scroll to position [81, 0]
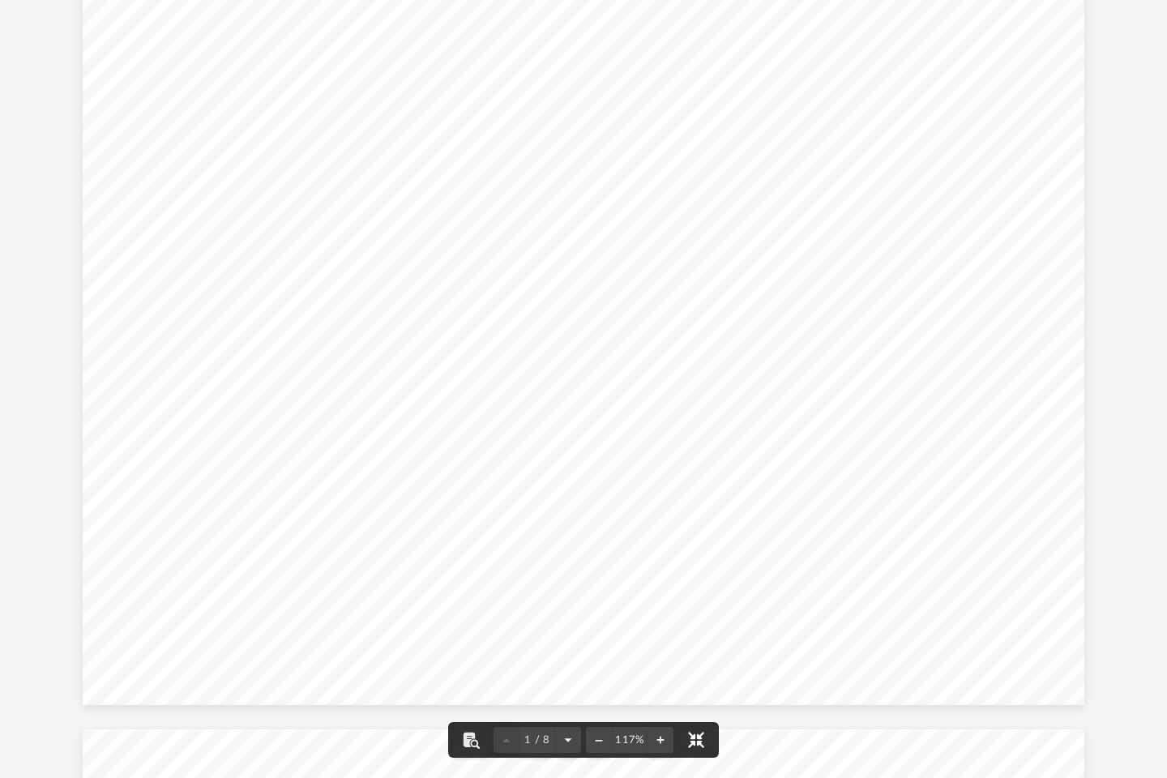
click at [700, 675] on button "File preview" at bounding box center [696, 740] width 36 height 36
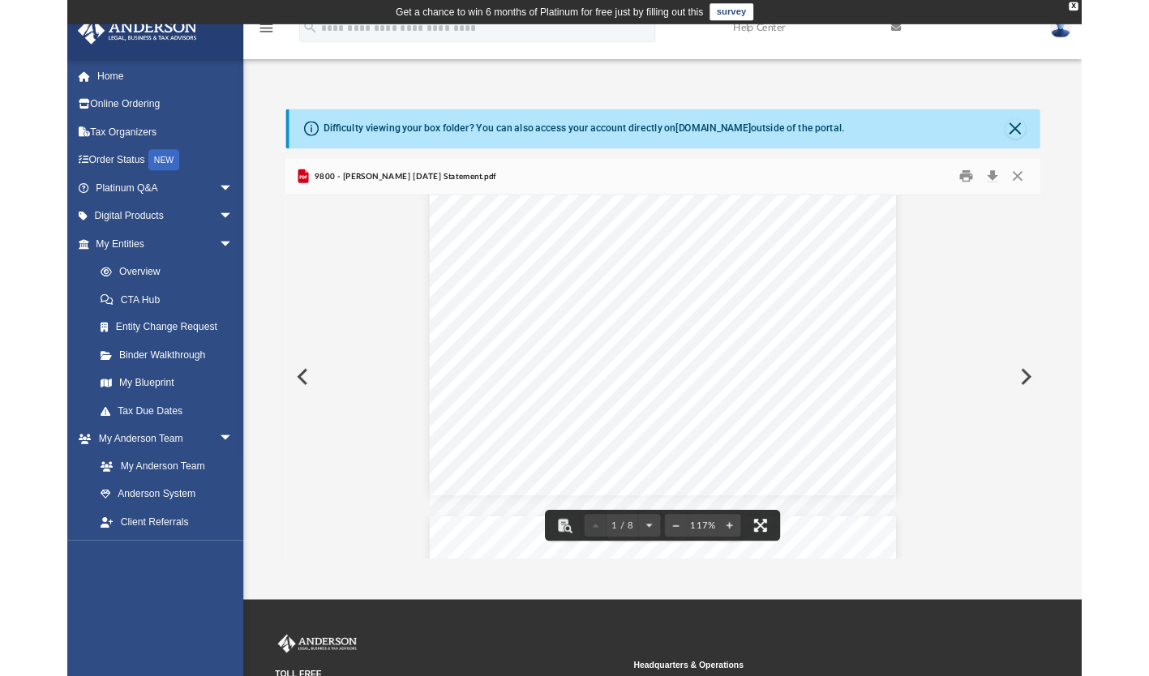
scroll to position [13, 12]
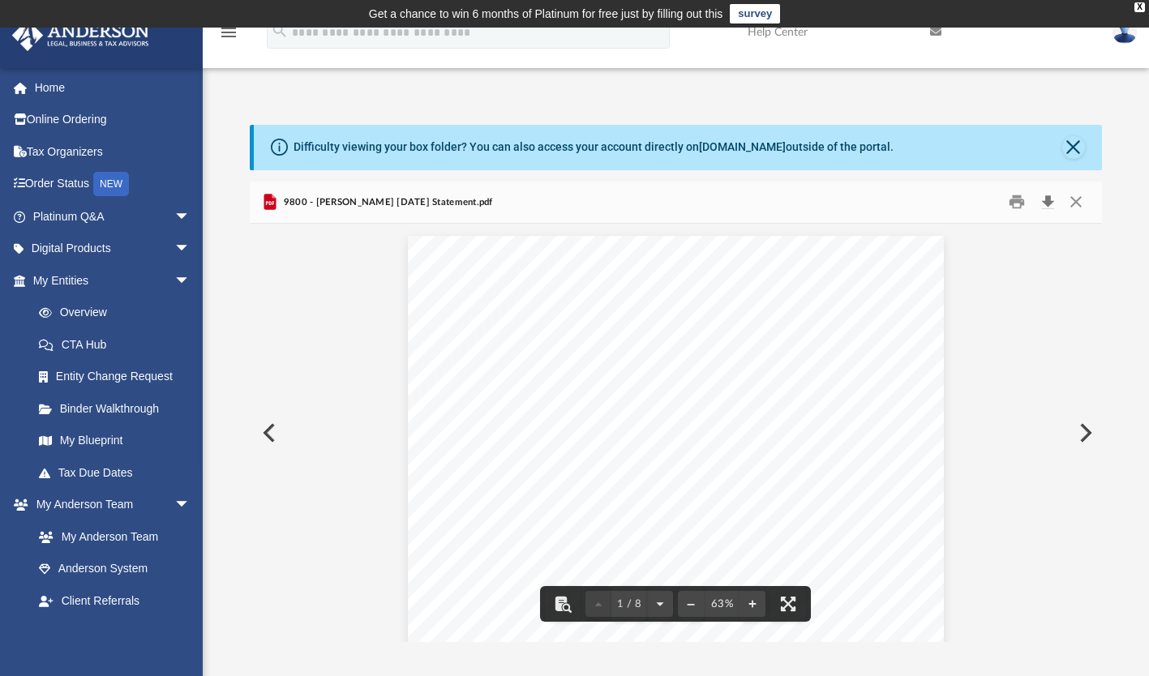
click at [1051, 199] on button "Download" at bounding box center [1047, 202] width 29 height 25
click at [1078, 199] on button "Close" at bounding box center [1075, 202] width 29 height 25
